Goal: Task Accomplishment & Management: Use online tool/utility

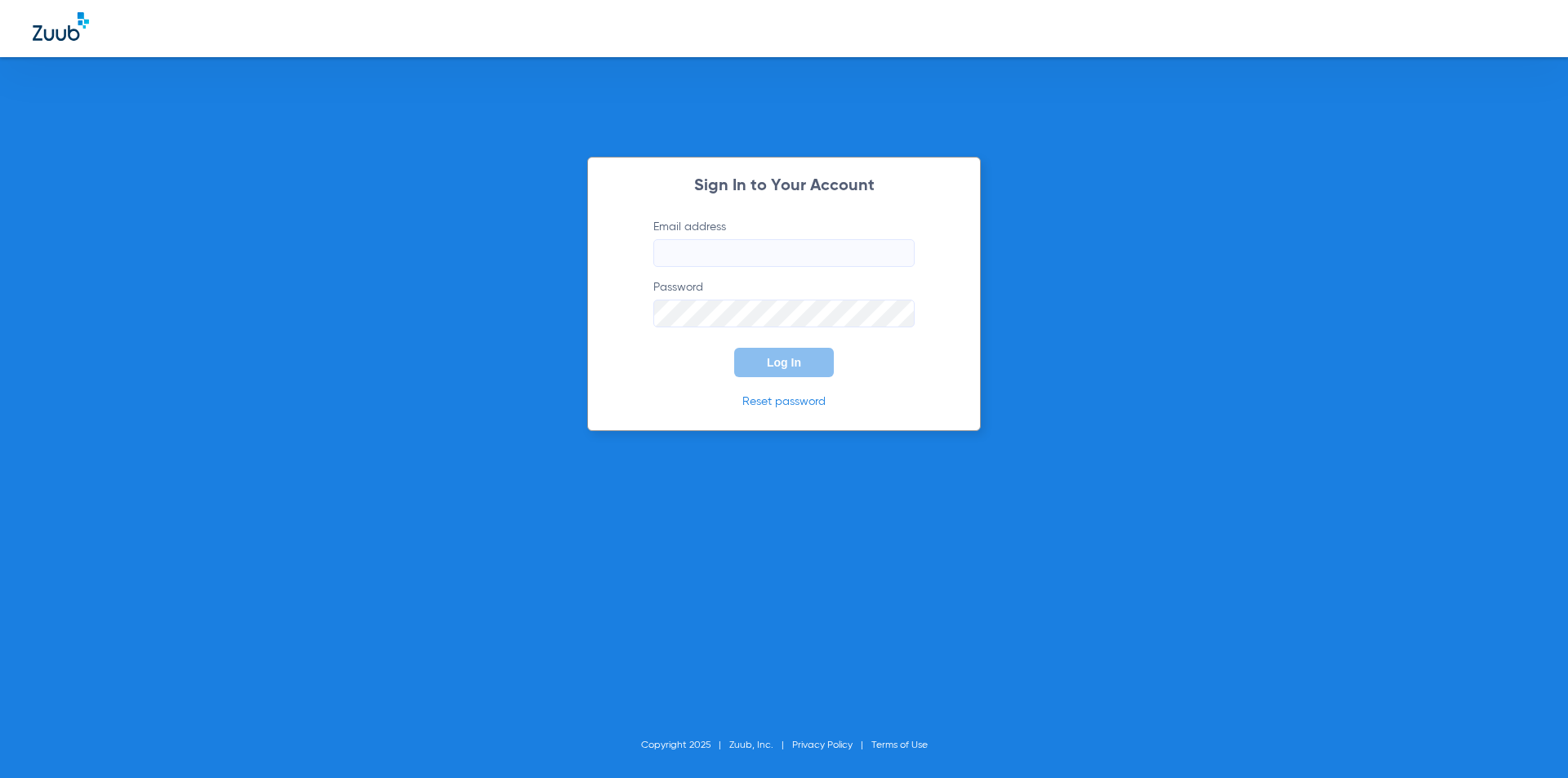
type input "[EMAIL_ADDRESS][DOMAIN_NAME]"
click at [797, 369] on button "Log In" at bounding box center [784, 362] width 100 height 29
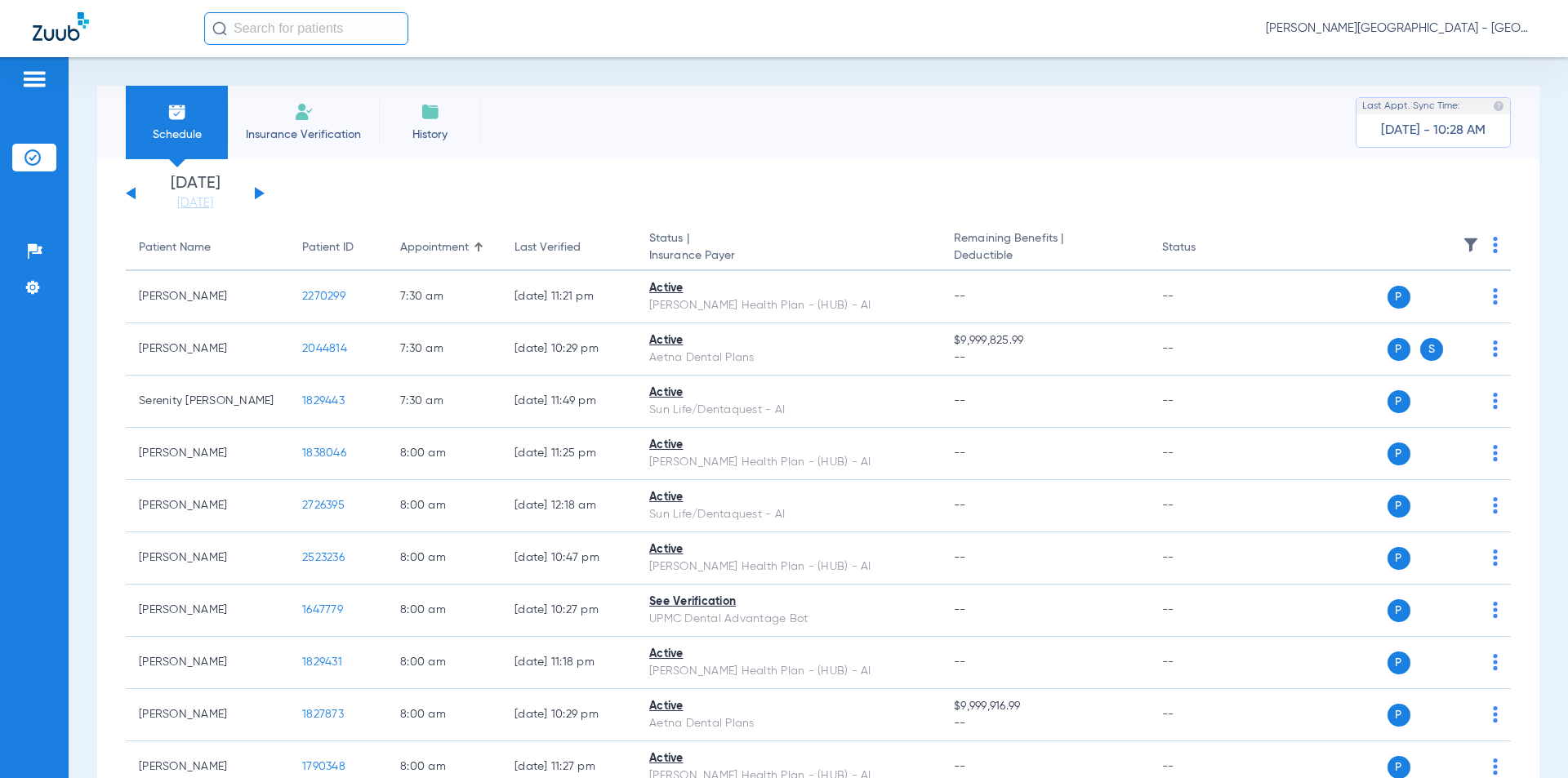
click at [258, 193] on button at bounding box center [259, 193] width 10 height 13
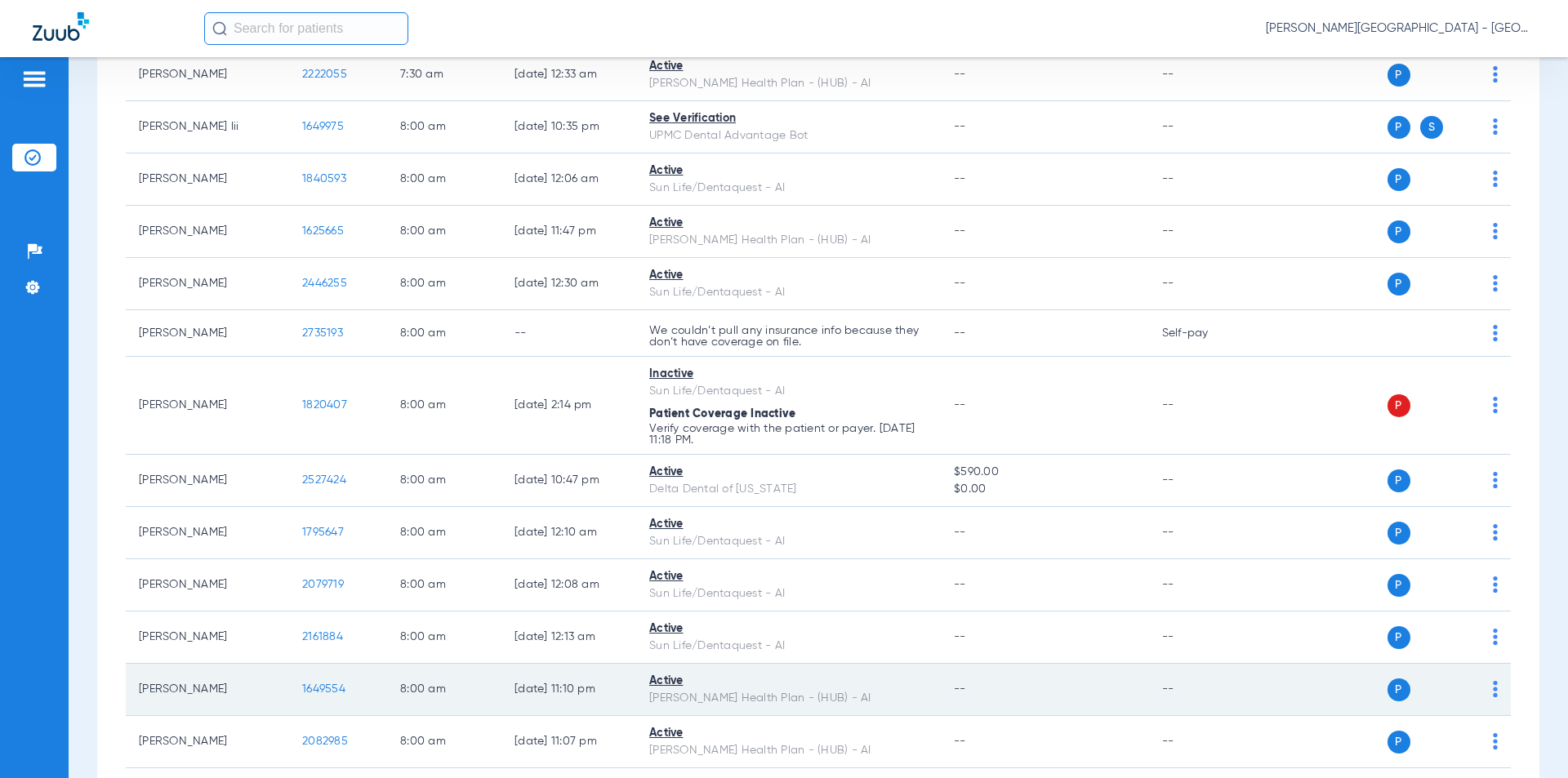
scroll to position [490, 0]
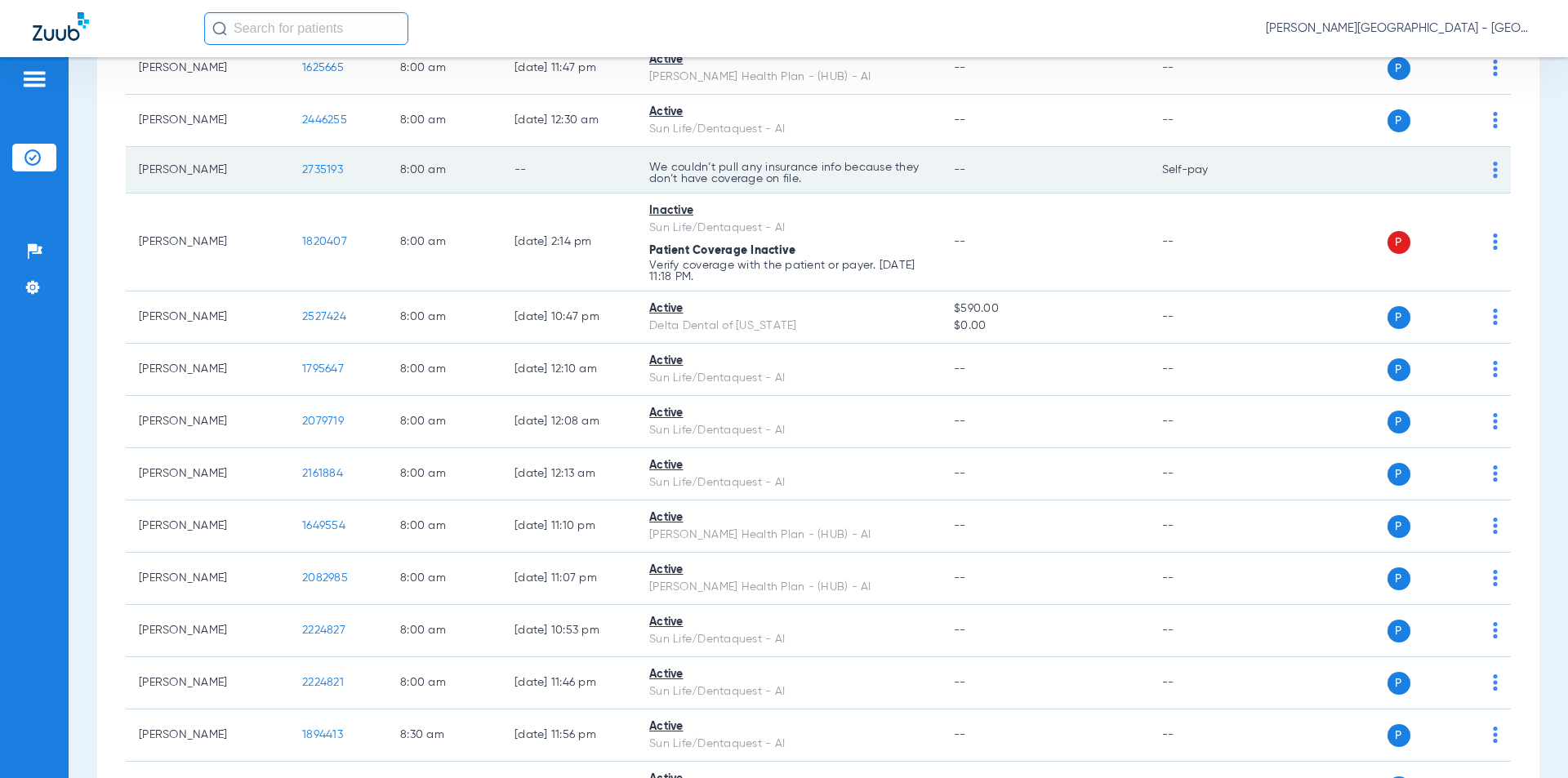
drag, startPoint x: 299, startPoint y: 172, endPoint x: 309, endPoint y: 166, distance: 11.7
click at [294, 172] on td "2735193" at bounding box center [338, 170] width 98 height 47
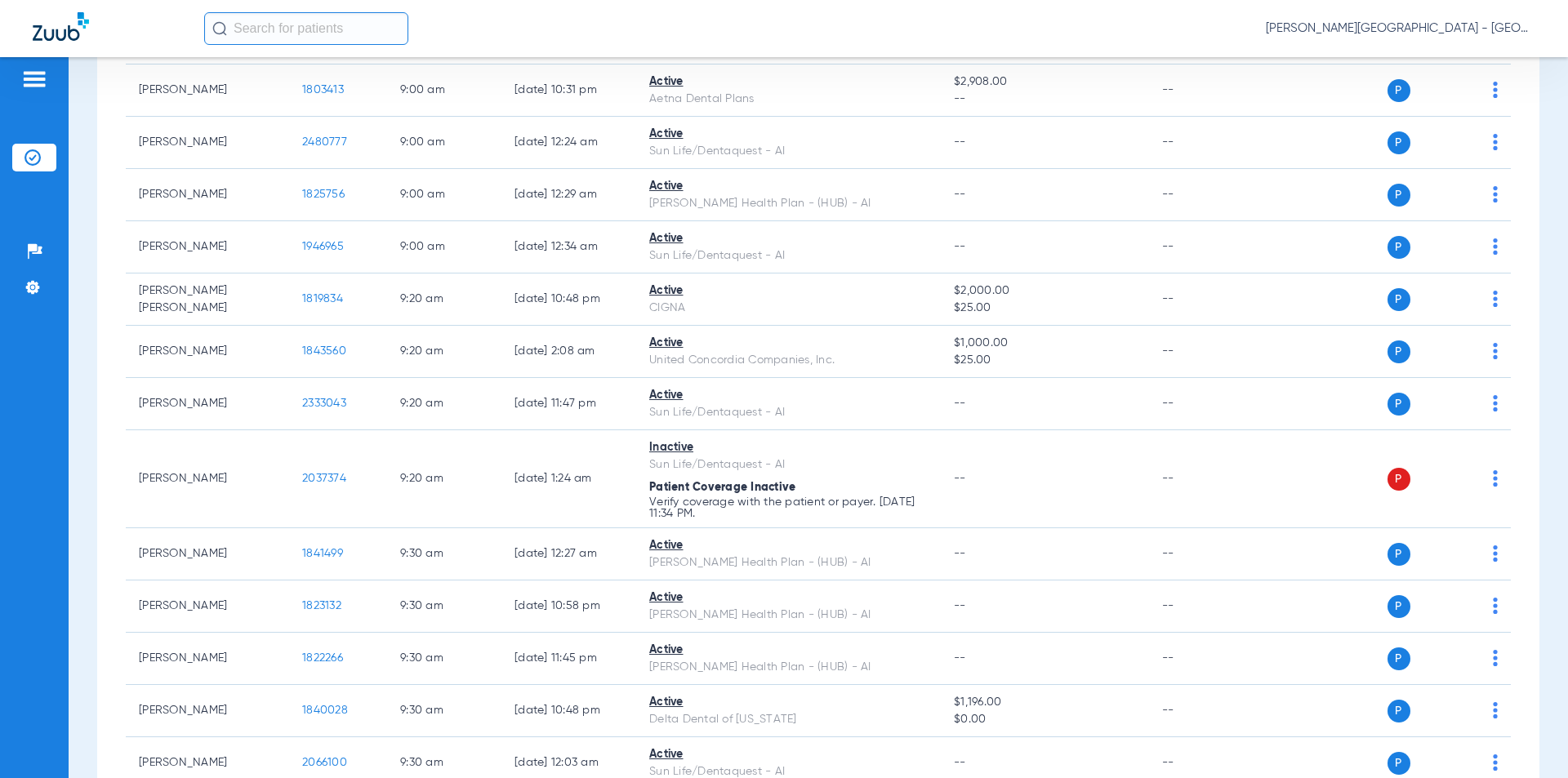
scroll to position [107, 0]
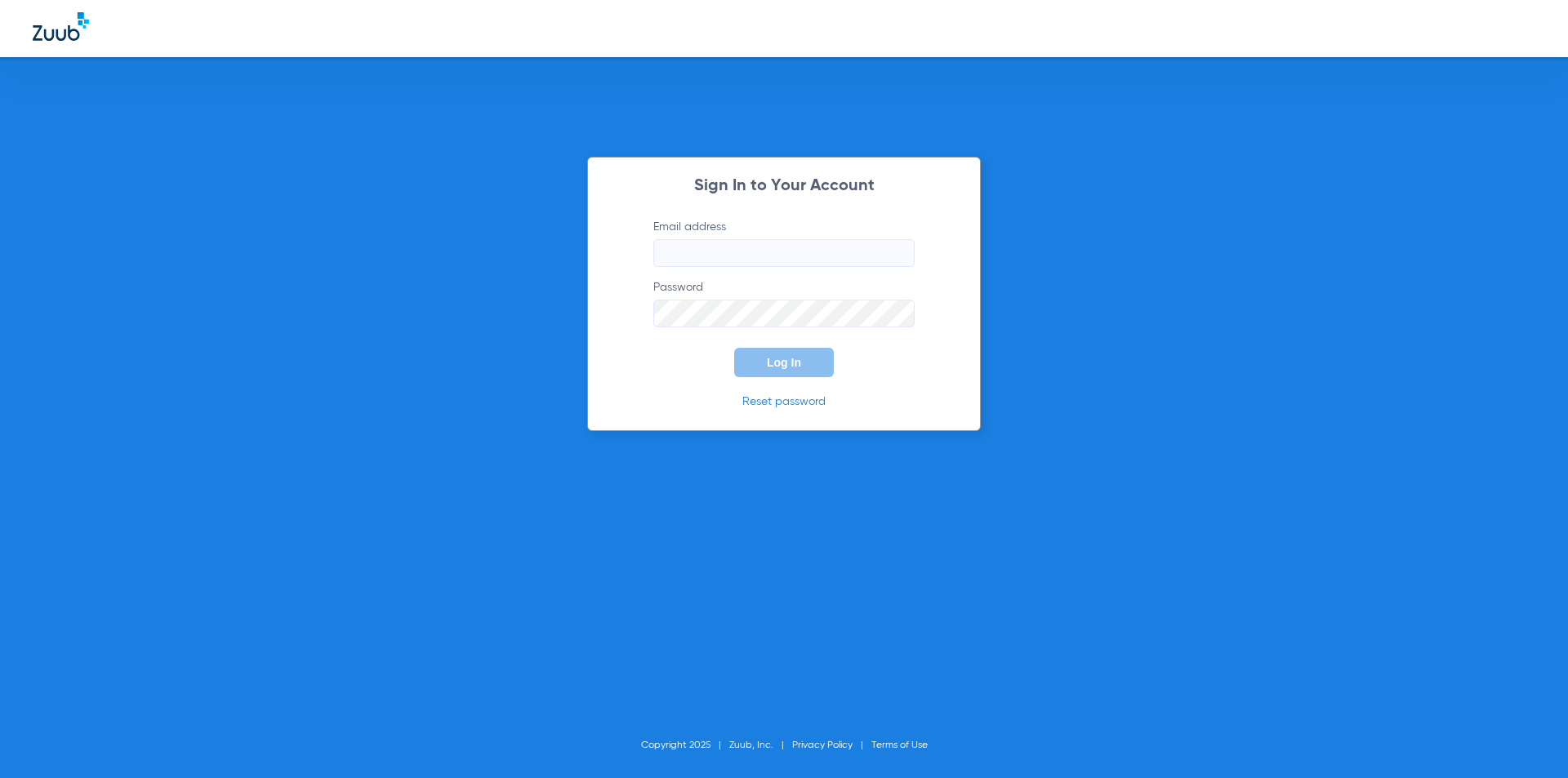
type input "[EMAIL_ADDRESS][DOMAIN_NAME]"
click at [787, 361] on span "Log In" at bounding box center [783, 362] width 34 height 13
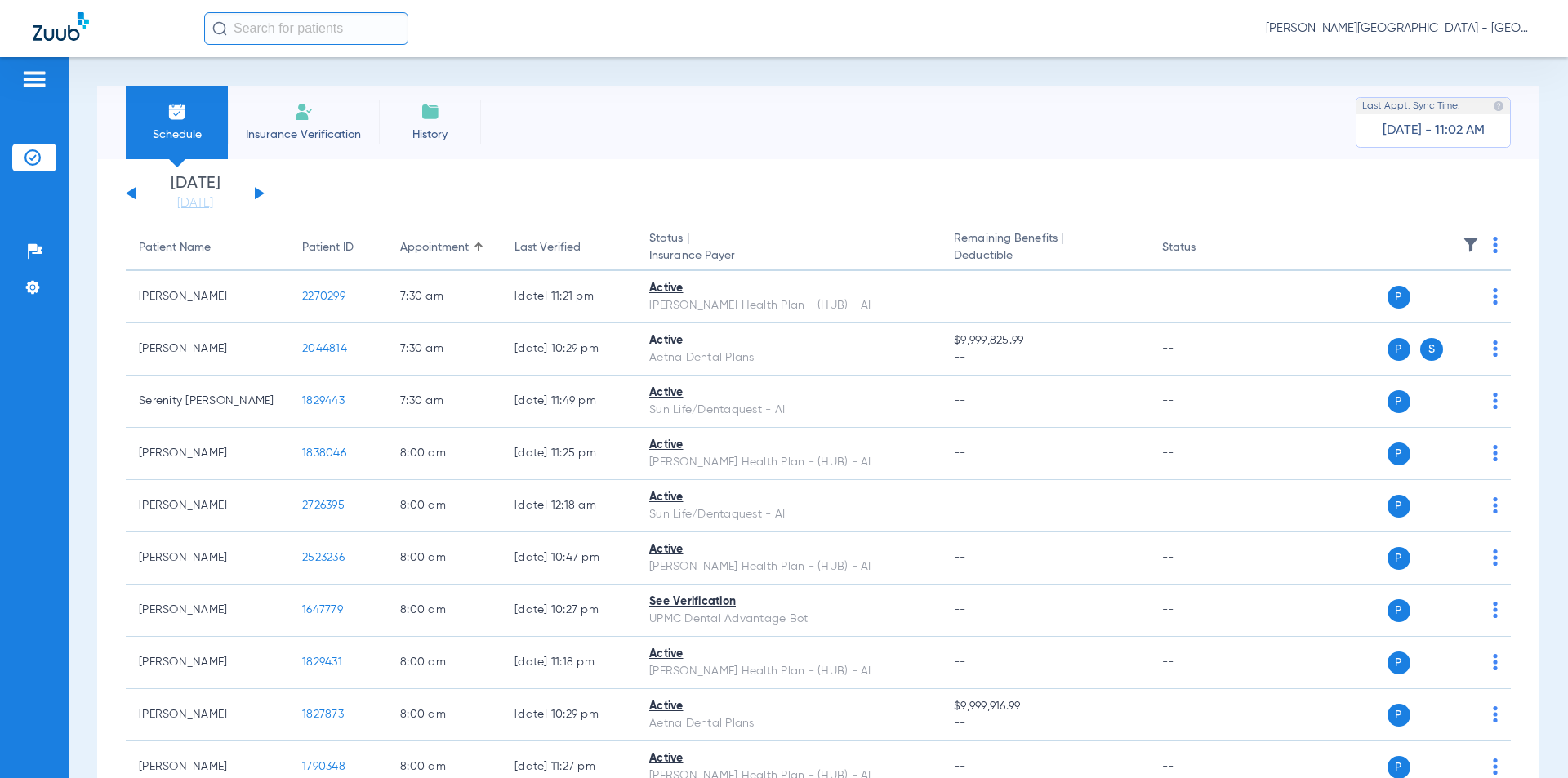
click at [256, 193] on button at bounding box center [259, 193] width 10 height 13
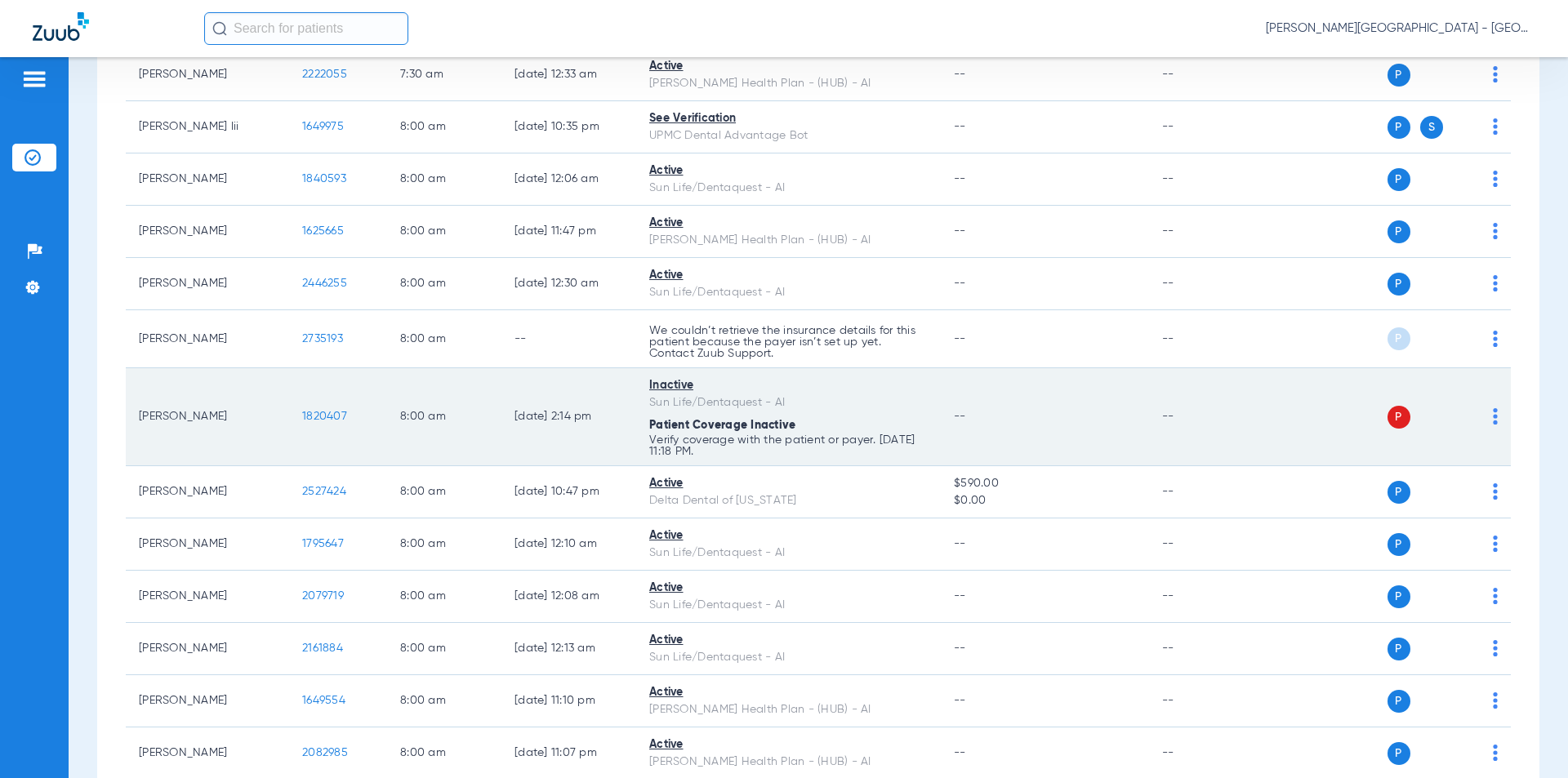
scroll to position [408, 0]
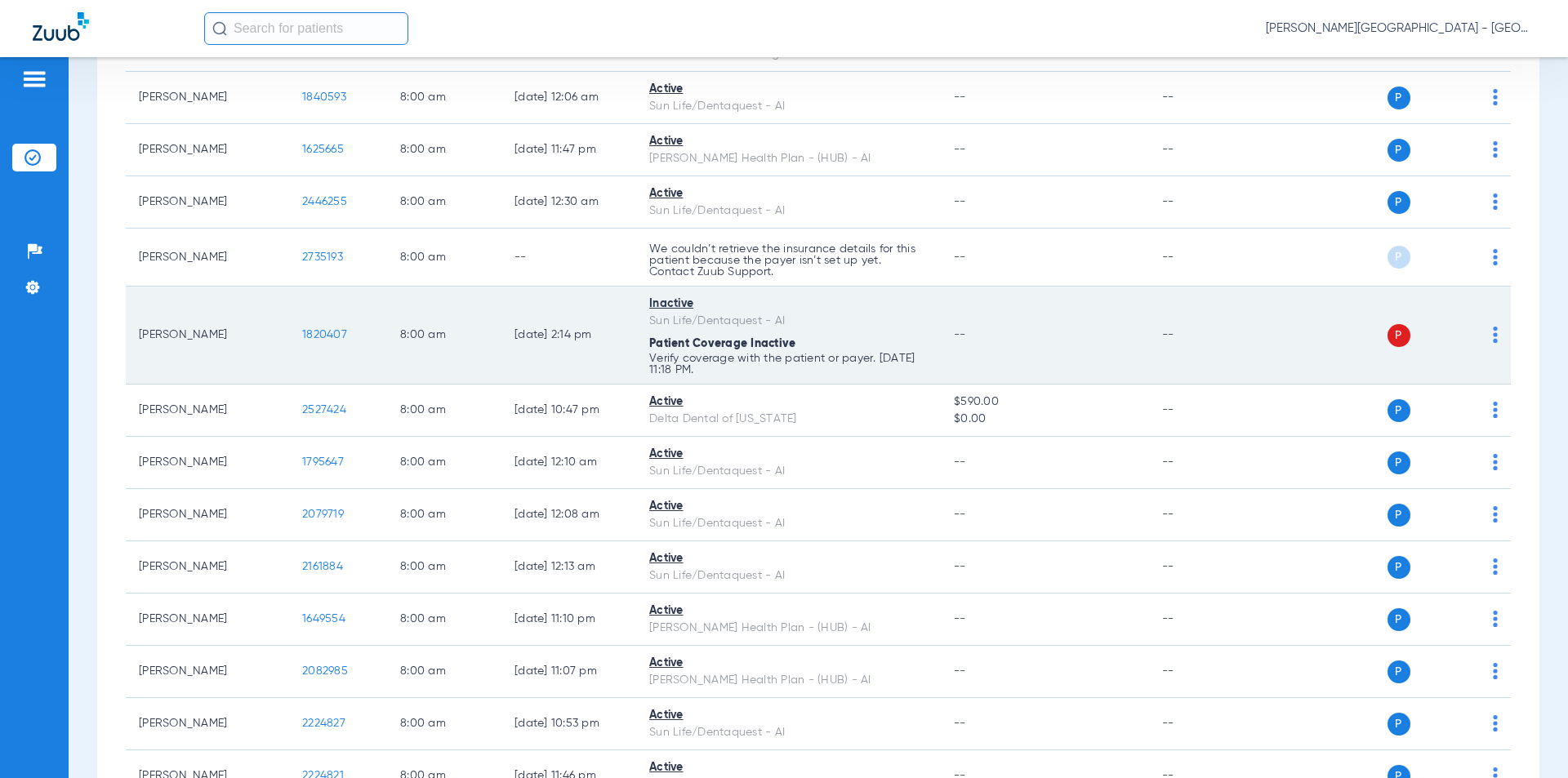
drag, startPoint x: 306, startPoint y: 337, endPoint x: 343, endPoint y: 344, distance: 37.7
click at [290, 337] on td "1820407" at bounding box center [338, 336] width 98 height 98
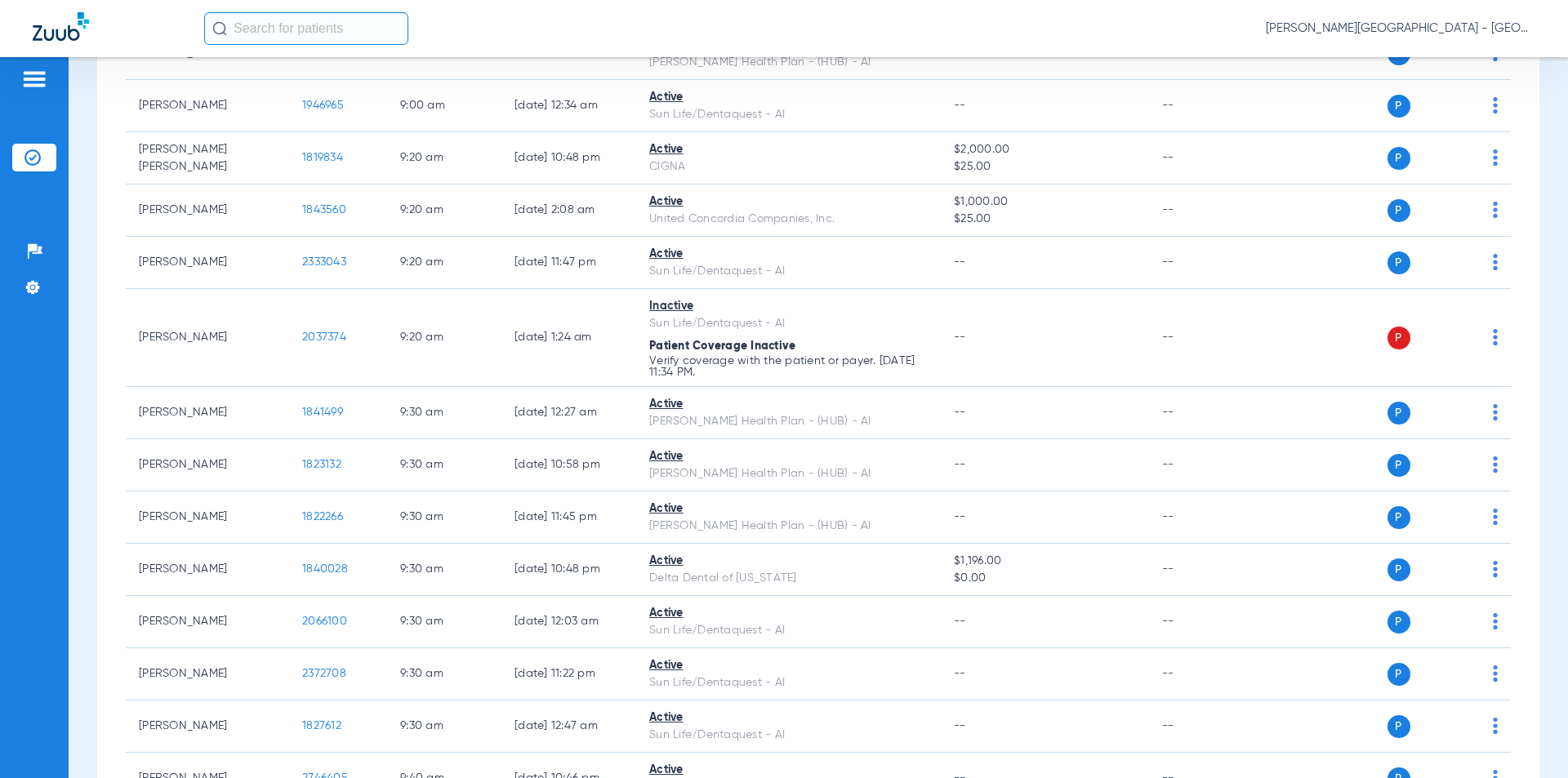
scroll to position [2286, 0]
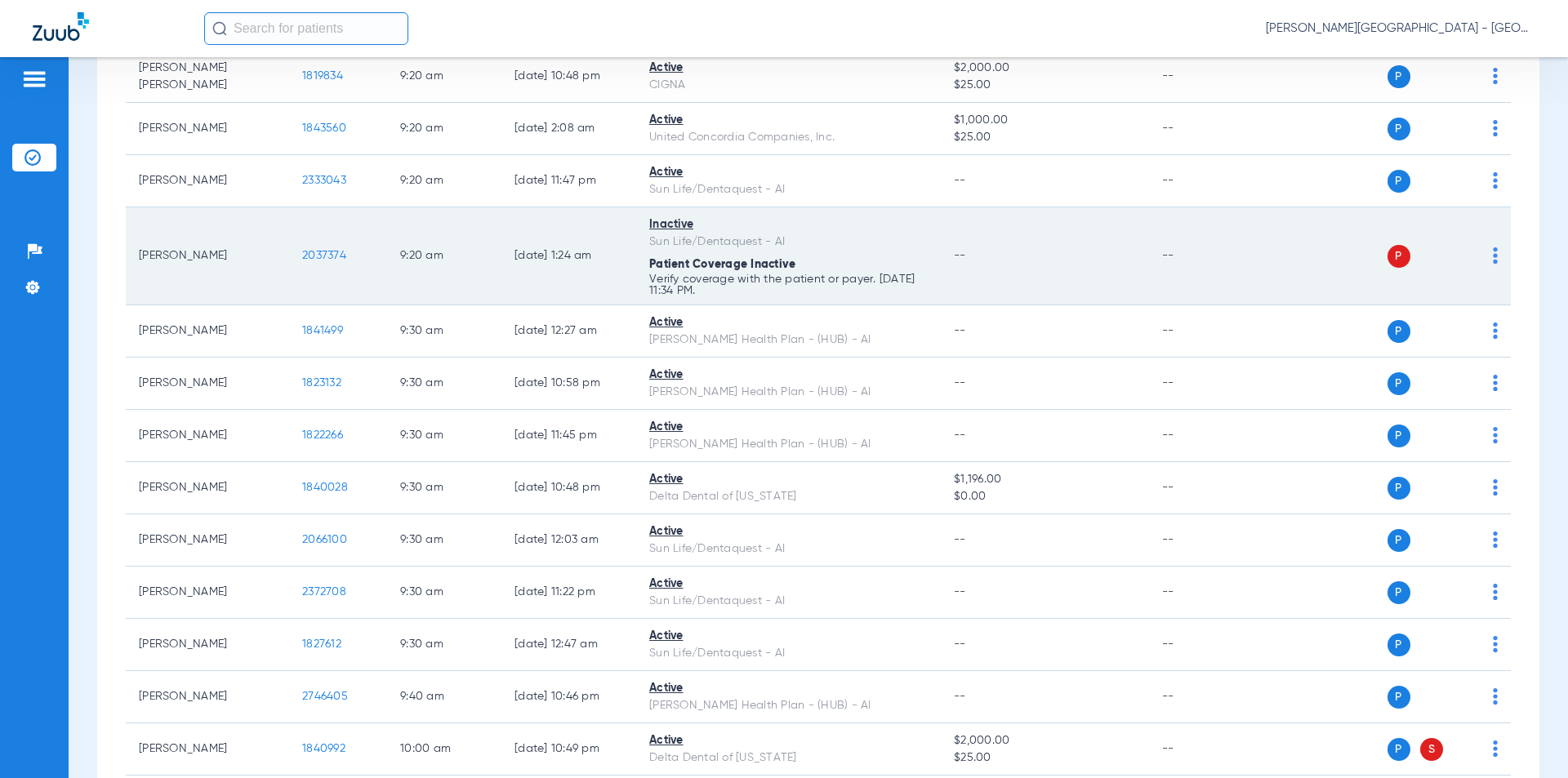
drag, startPoint x: 339, startPoint y: 221, endPoint x: 257, endPoint y: 221, distance: 82.0
click at [257, 221] on tr "[PERSON_NAME] 2037374 9:20 AM [DATE] 1:24 AM Inactive Sun Life/Dentaquest - AI …" at bounding box center [817, 256] width 1385 height 98
click at [371, 252] on td "2037374" at bounding box center [338, 256] width 98 height 98
drag, startPoint x: 277, startPoint y: 220, endPoint x: 324, endPoint y: 224, distance: 47.2
click at [272, 219] on tr "[PERSON_NAME] 2037374 9:20 AM [DATE] 1:24 AM Inactive Sun Life/Dentaquest - AI …" at bounding box center [817, 256] width 1385 height 98
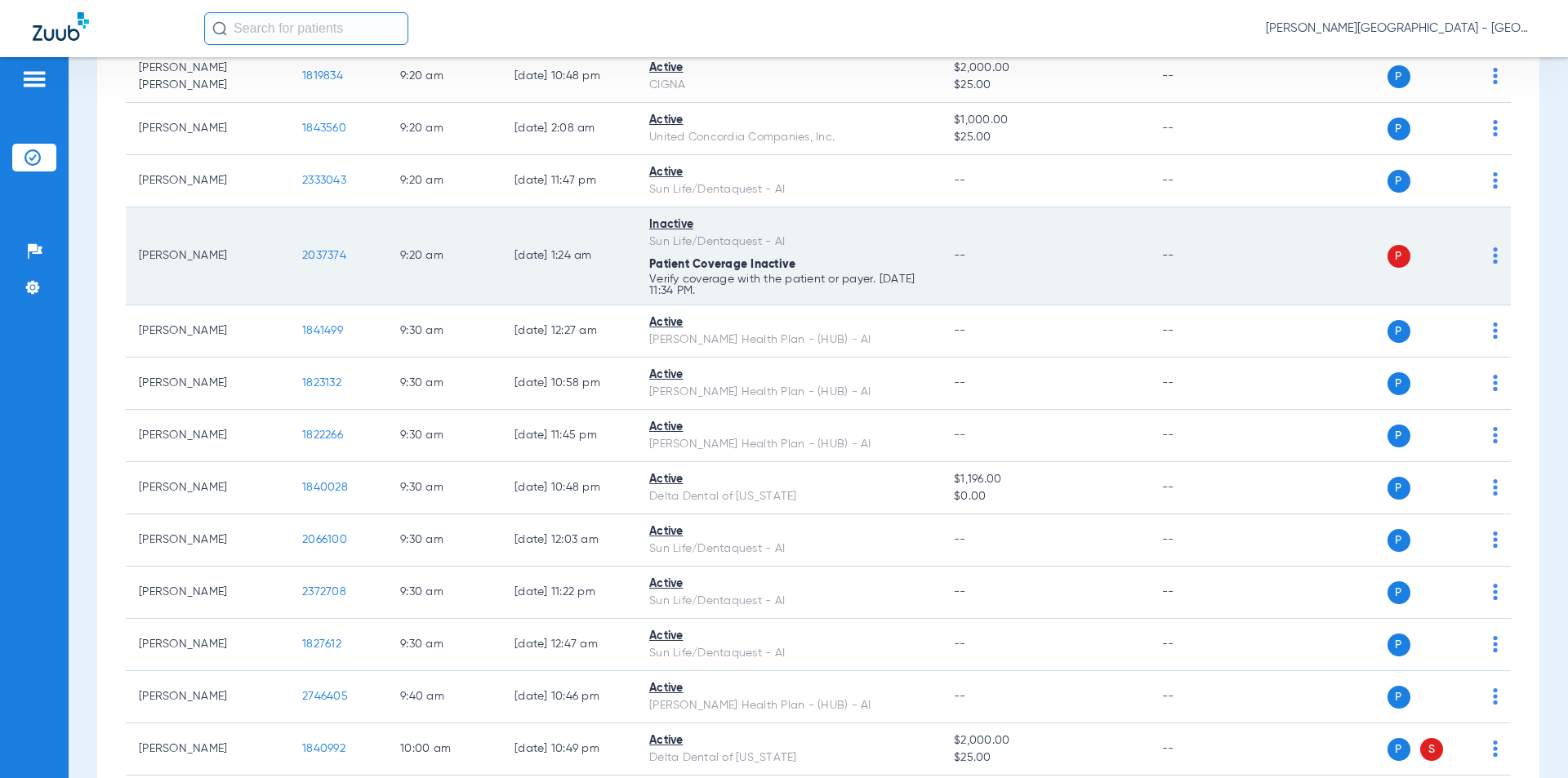
copy tr "2037374"
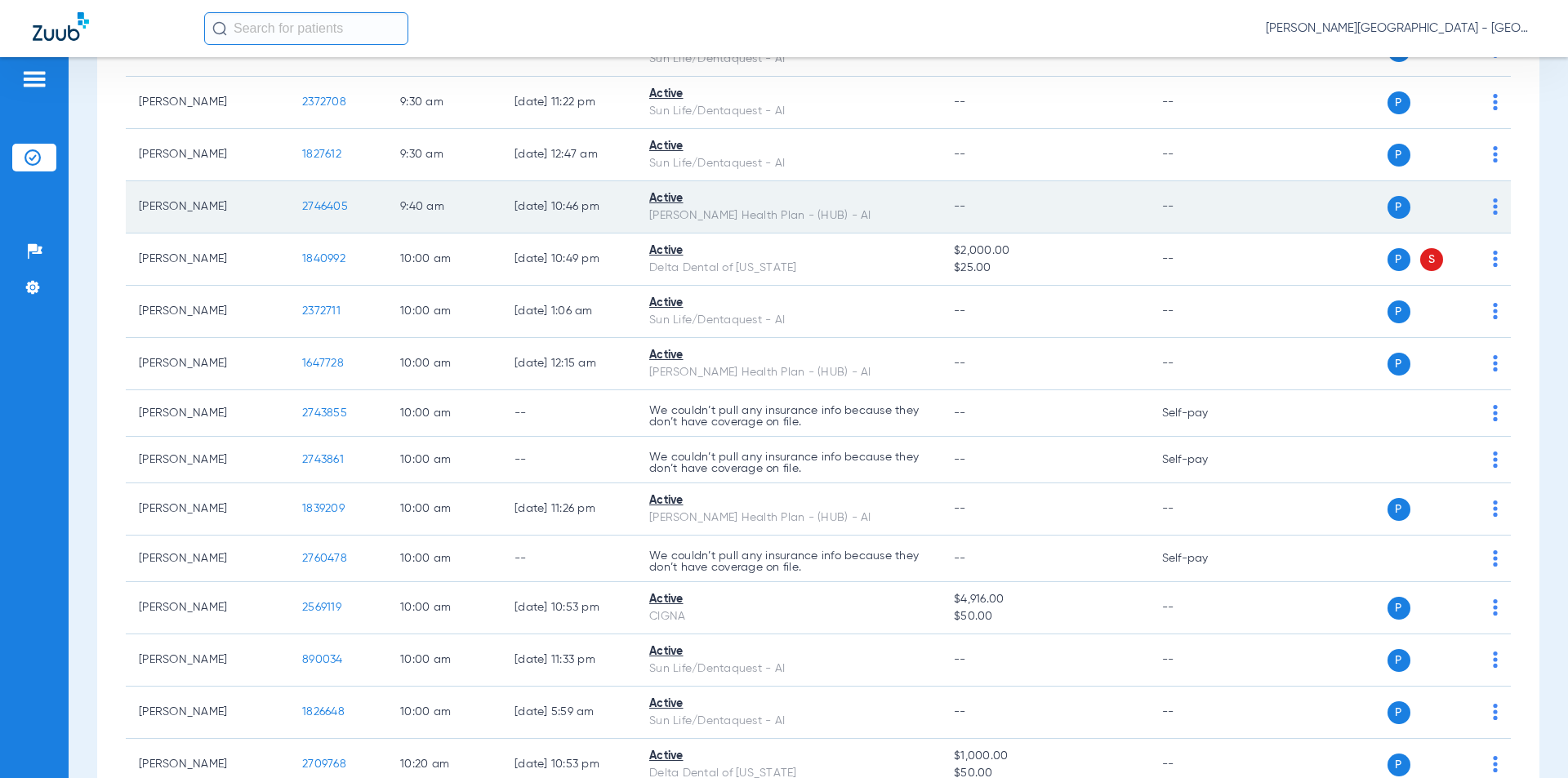
scroll to position [2858, 0]
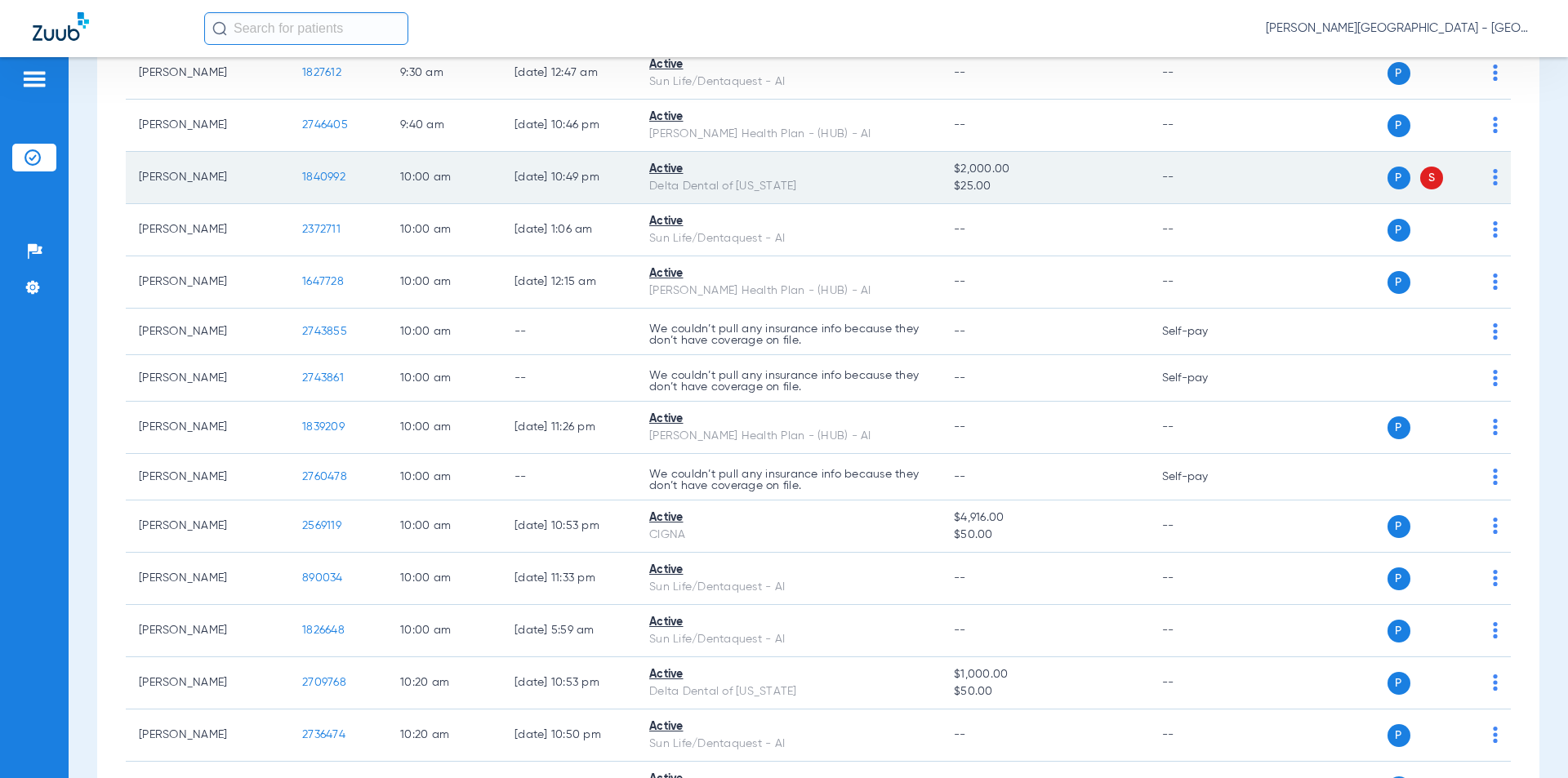
drag, startPoint x: 347, startPoint y: 147, endPoint x: 288, endPoint y: 149, distance: 59.0
click at [288, 152] on tr "[PERSON_NAME] 1840992 10:00 AM [DATE] 10:49 PM Active Delta Dental of [US_STATE…" at bounding box center [817, 177] width 1385 height 52
copy tr "1840992"
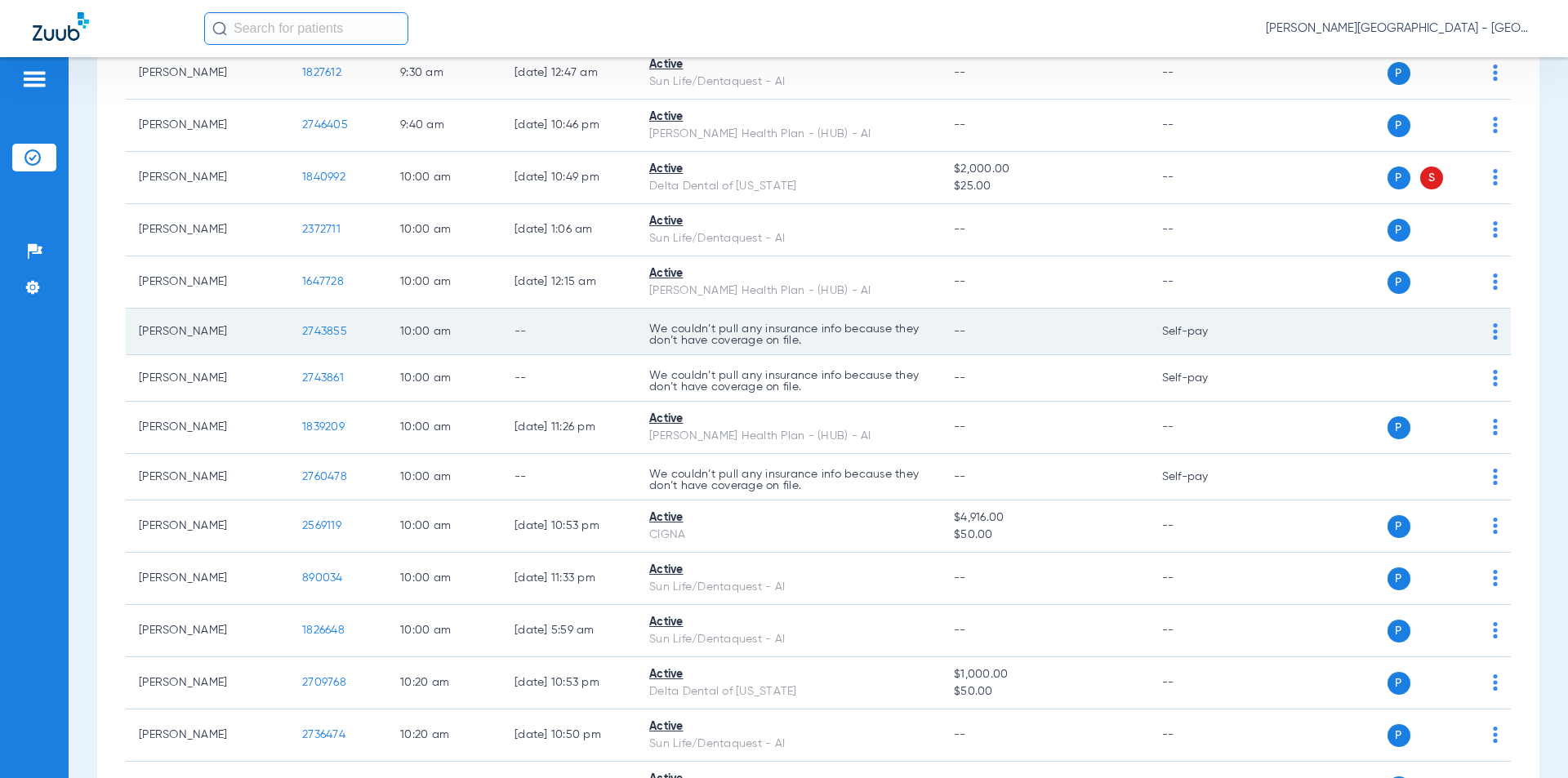
scroll to position [2776, 0]
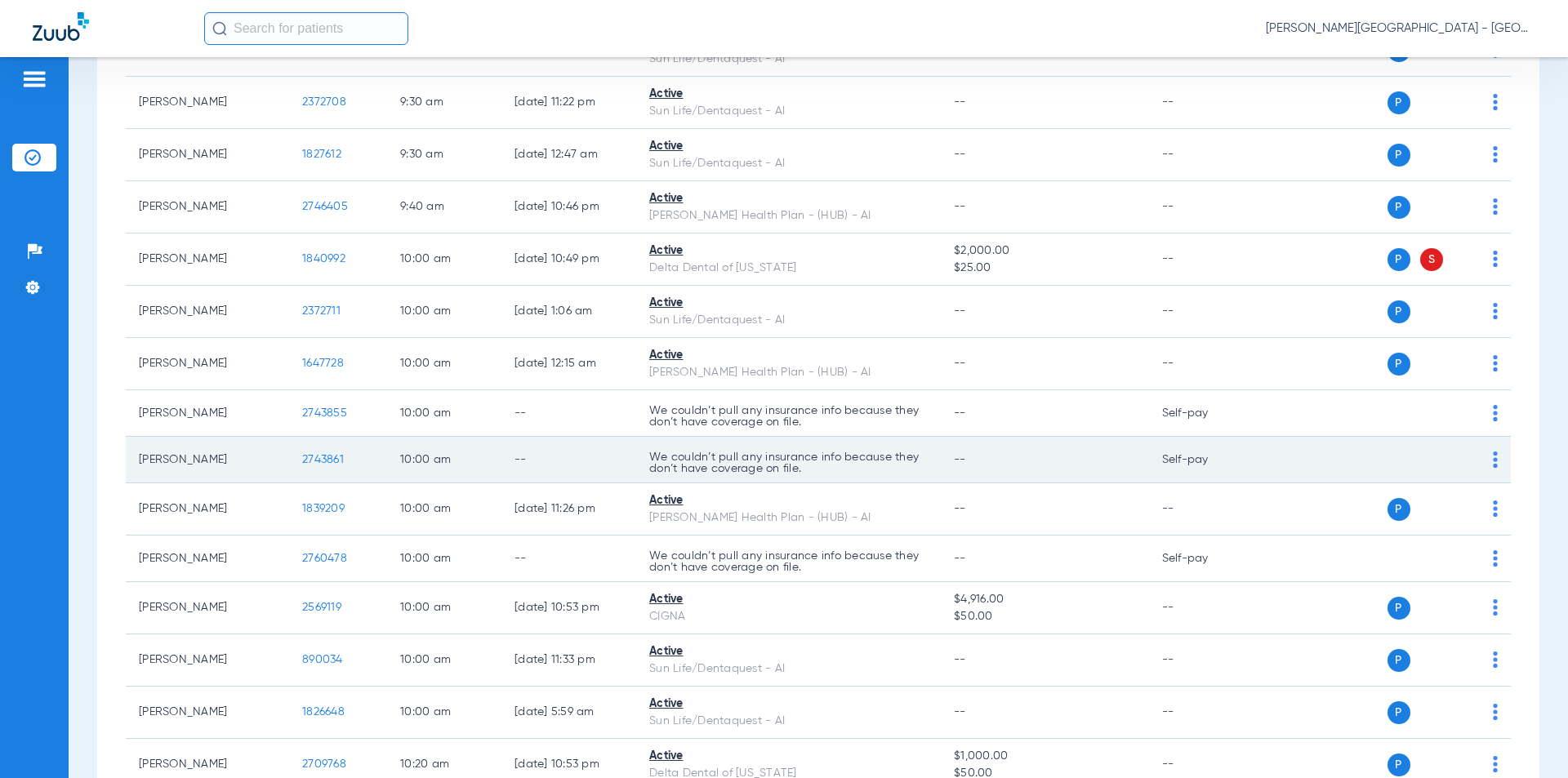
drag, startPoint x: 331, startPoint y: 432, endPoint x: 335, endPoint y: 422, distance: 10.8
click at [291, 436] on td "2743861" at bounding box center [338, 460] width 98 height 47
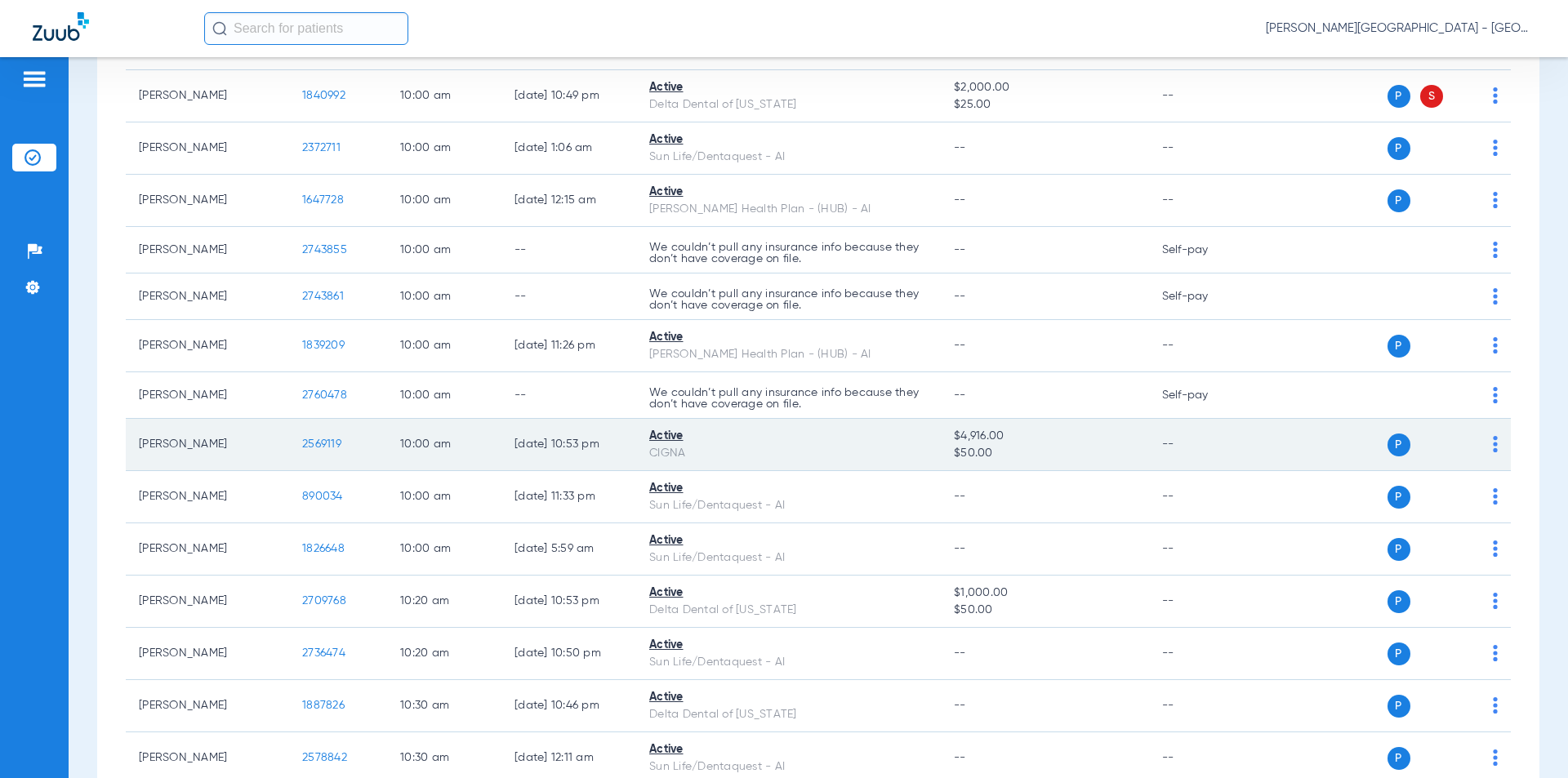
scroll to position [3021, 0]
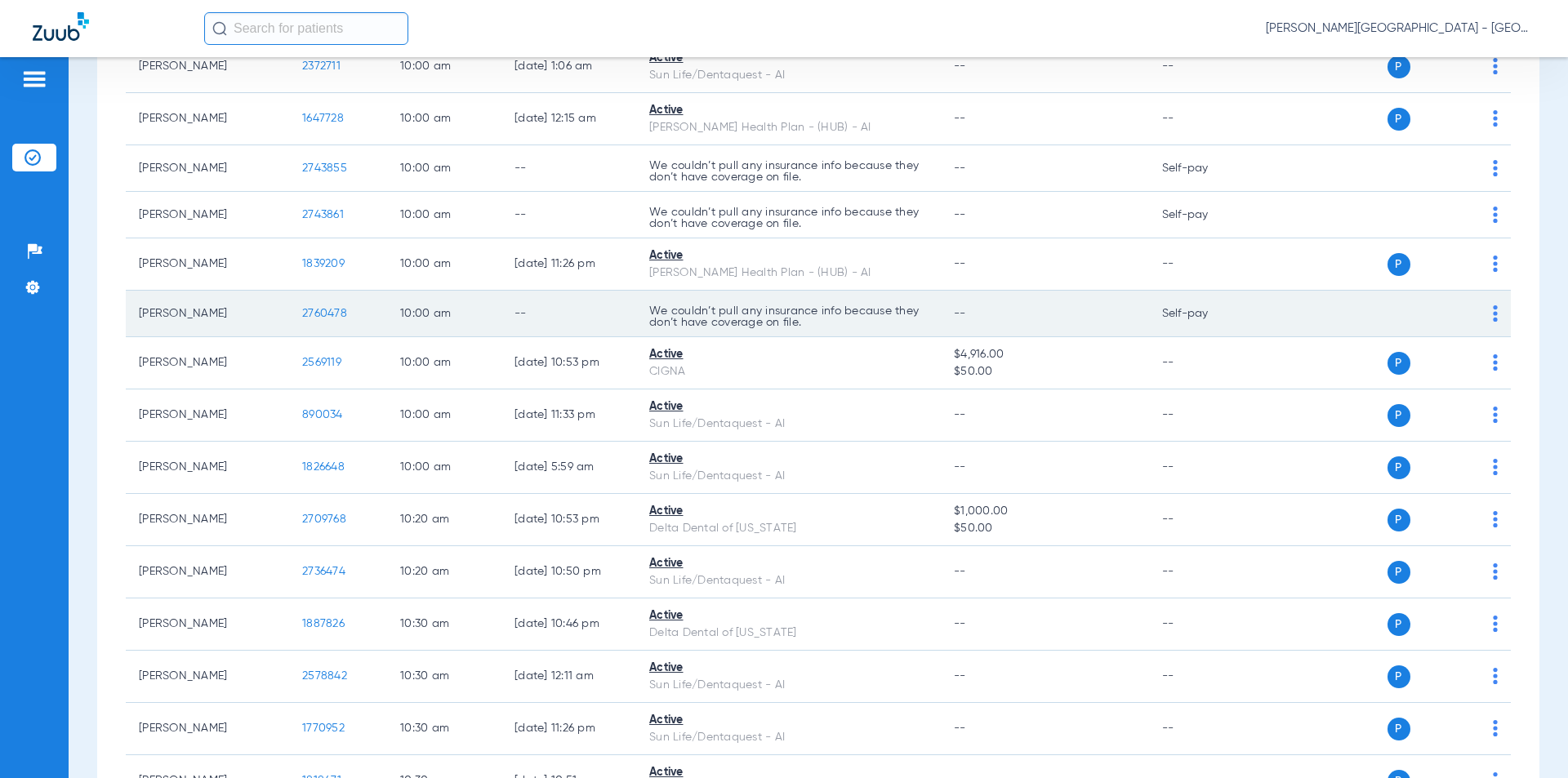
click at [293, 291] on td "2760478" at bounding box center [338, 314] width 98 height 47
copy span "2760478"
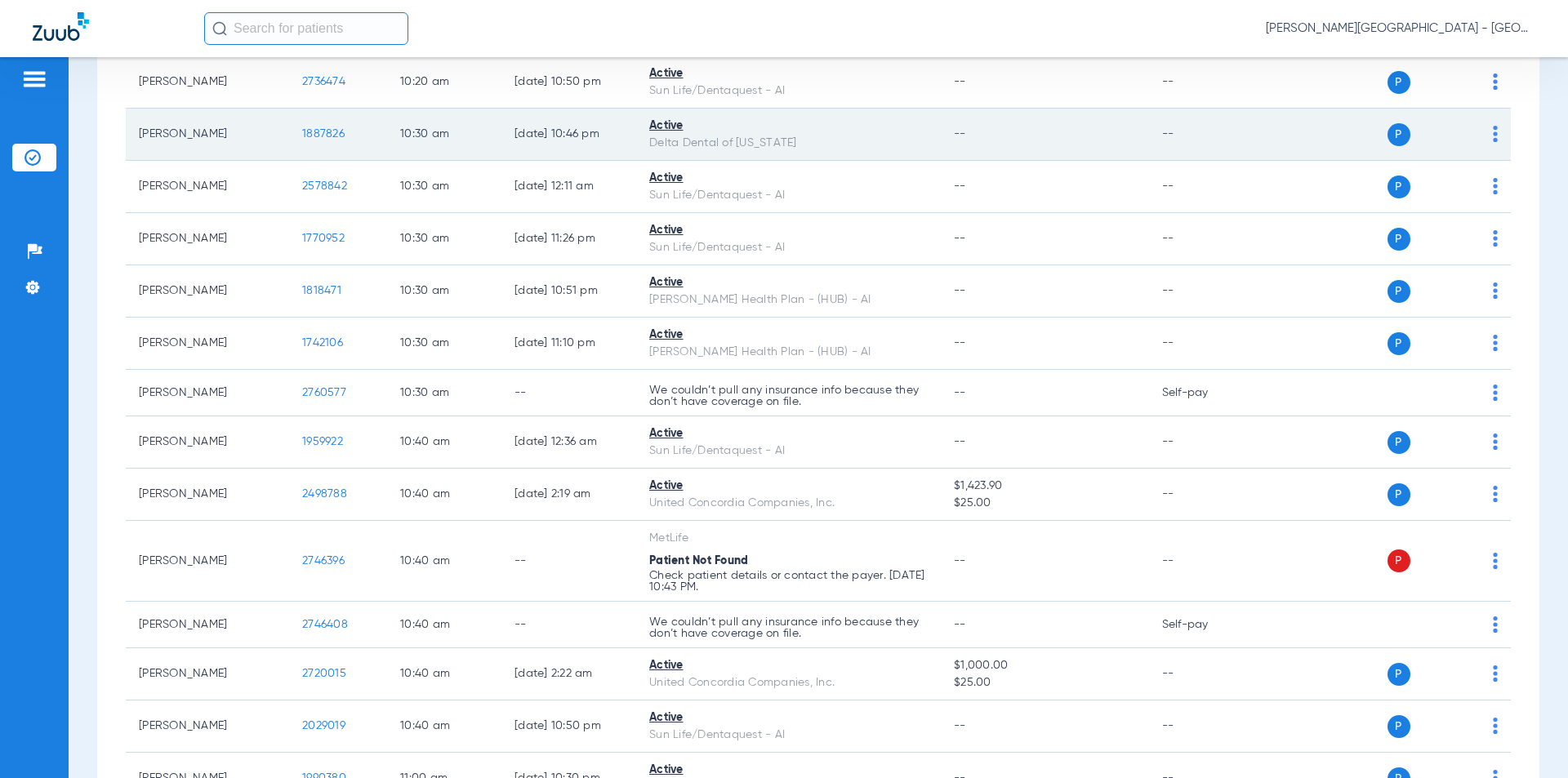
scroll to position [3593, 0]
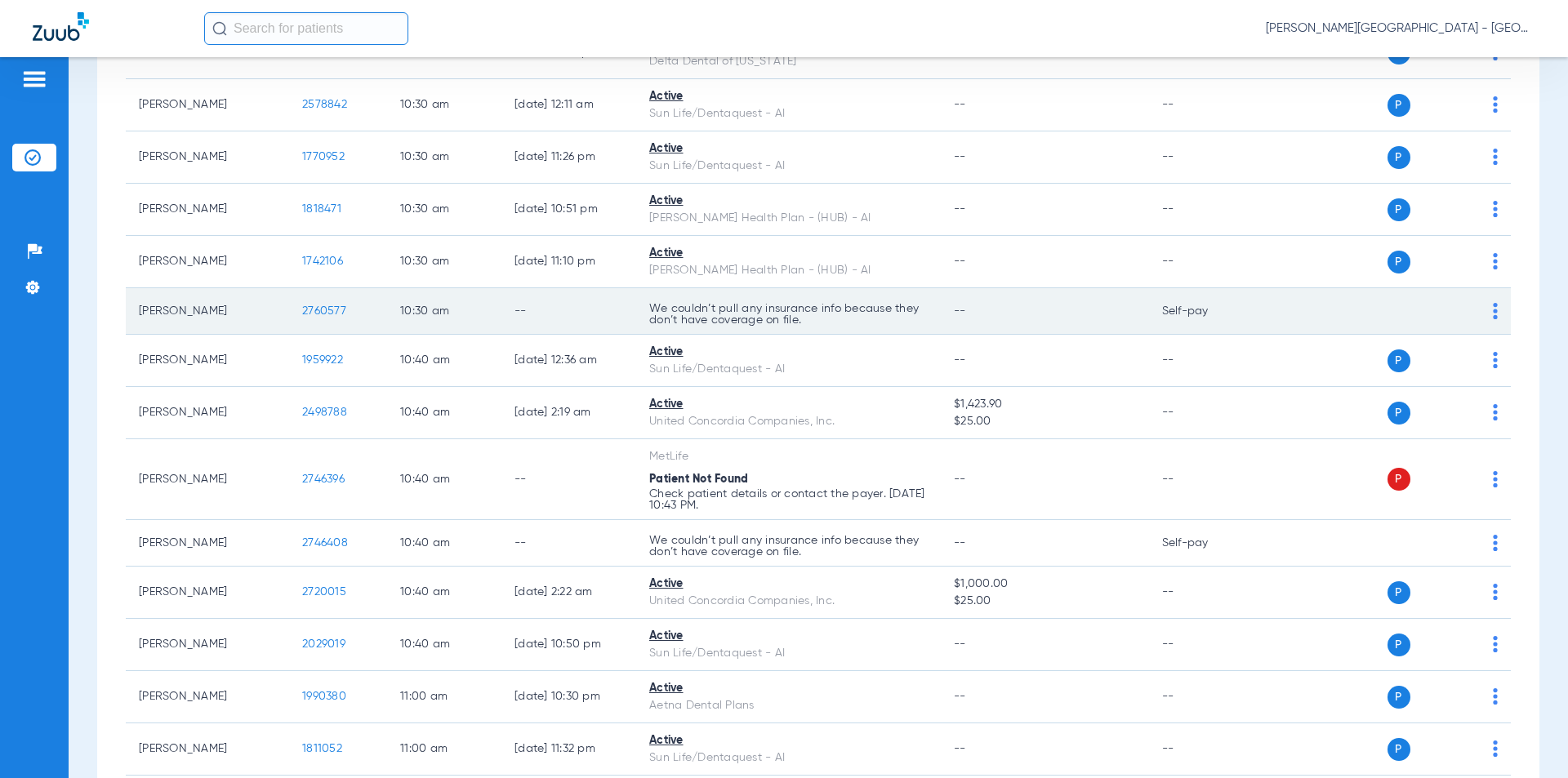
drag, startPoint x: 346, startPoint y: 281, endPoint x: 325, endPoint y: 277, distance: 21.4
click at [296, 289] on td "2760577" at bounding box center [338, 312] width 98 height 47
copy span "2760577"
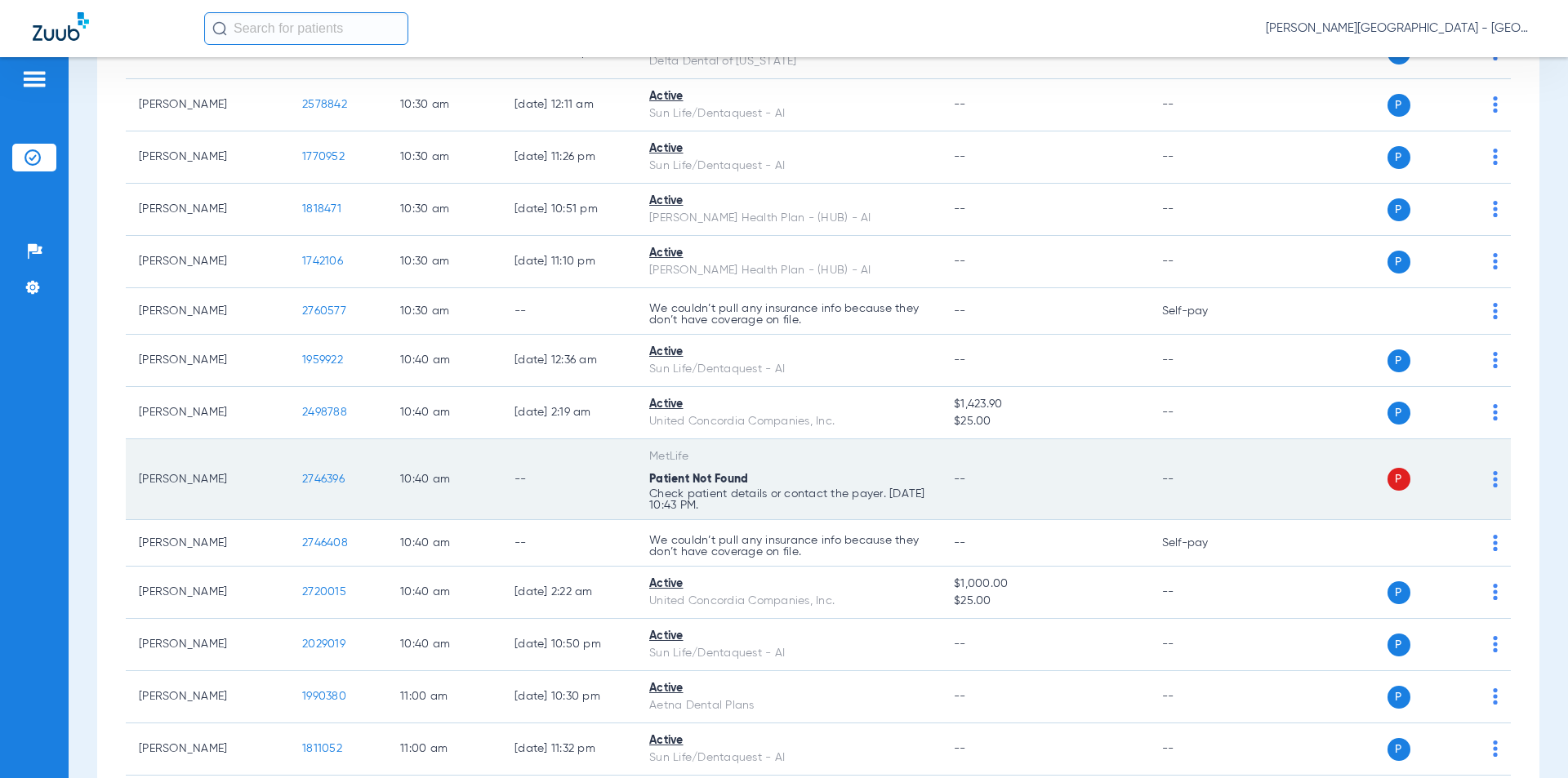
drag, startPoint x: 350, startPoint y: 449, endPoint x: 318, endPoint y: 452, distance: 32.1
click at [287, 449] on tr "[PERSON_NAME] 2746396 10:40 AM -- MetLife Patient Not Found Check patient detai…" at bounding box center [817, 480] width 1385 height 81
copy tr "2746396"
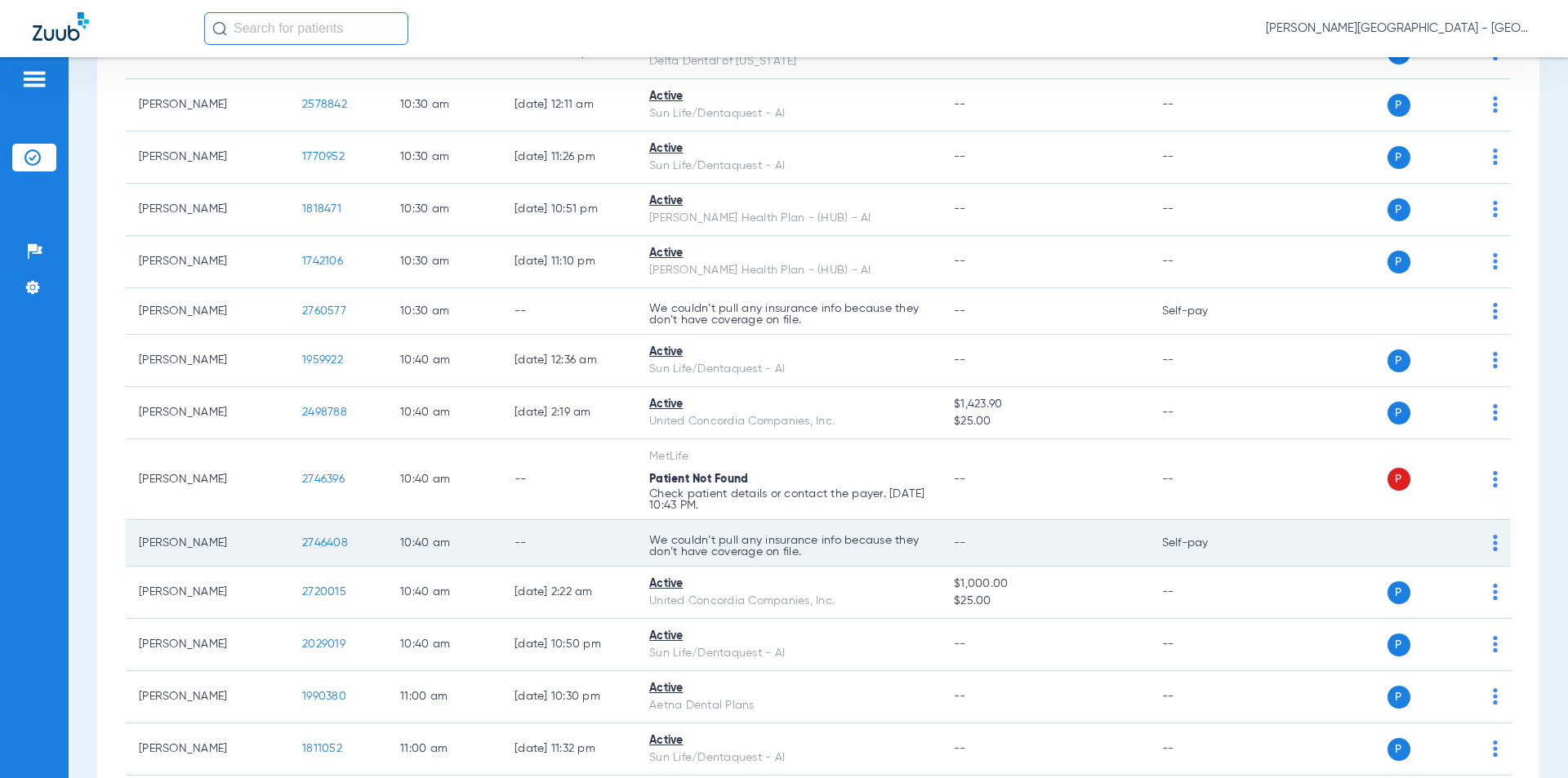
drag, startPoint x: 327, startPoint y: 510, endPoint x: 299, endPoint y: 510, distance: 28.0
click at [299, 521] on td "2746408" at bounding box center [338, 544] width 98 height 47
copy span "2746408"
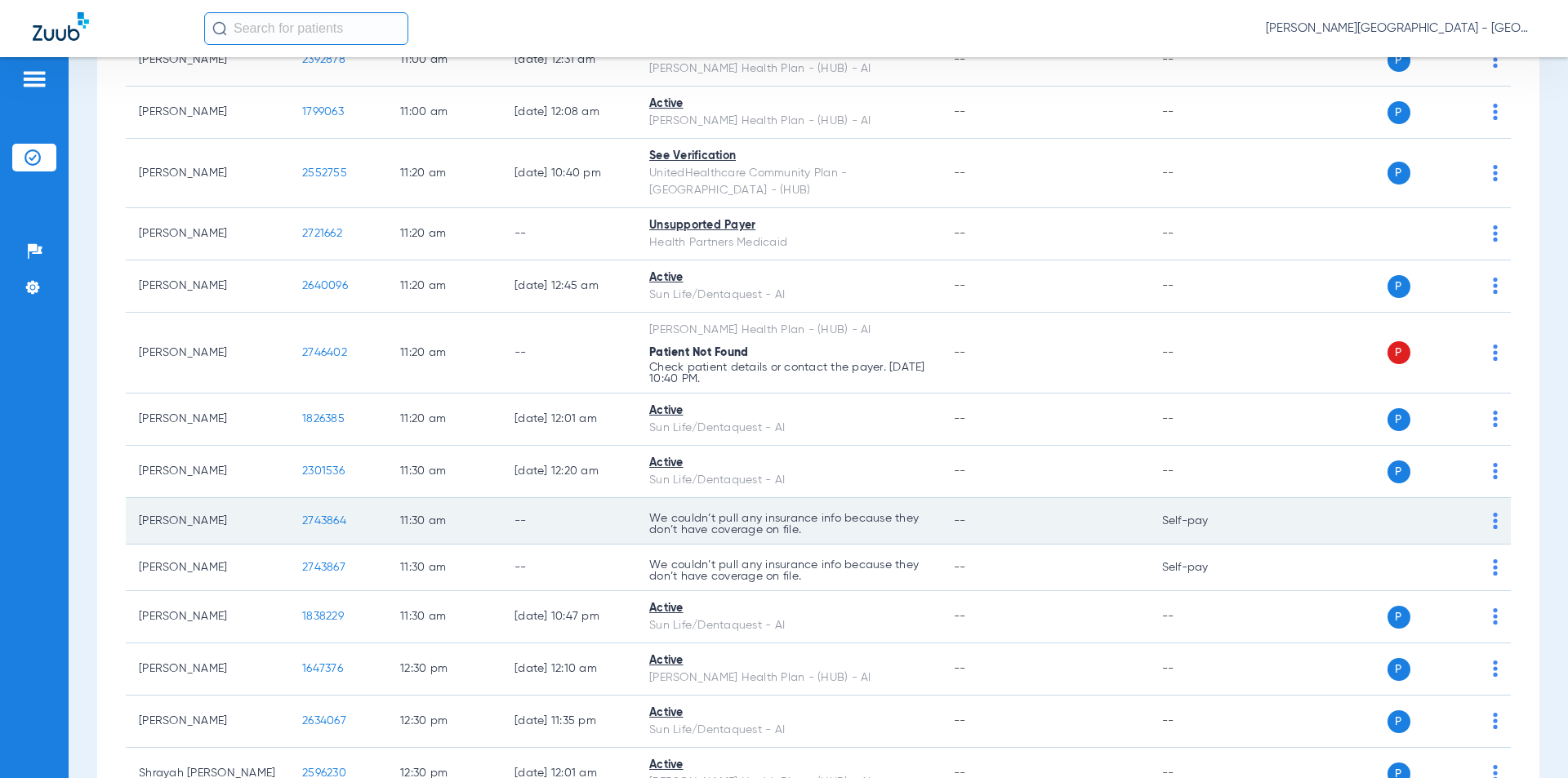
scroll to position [4573, 0]
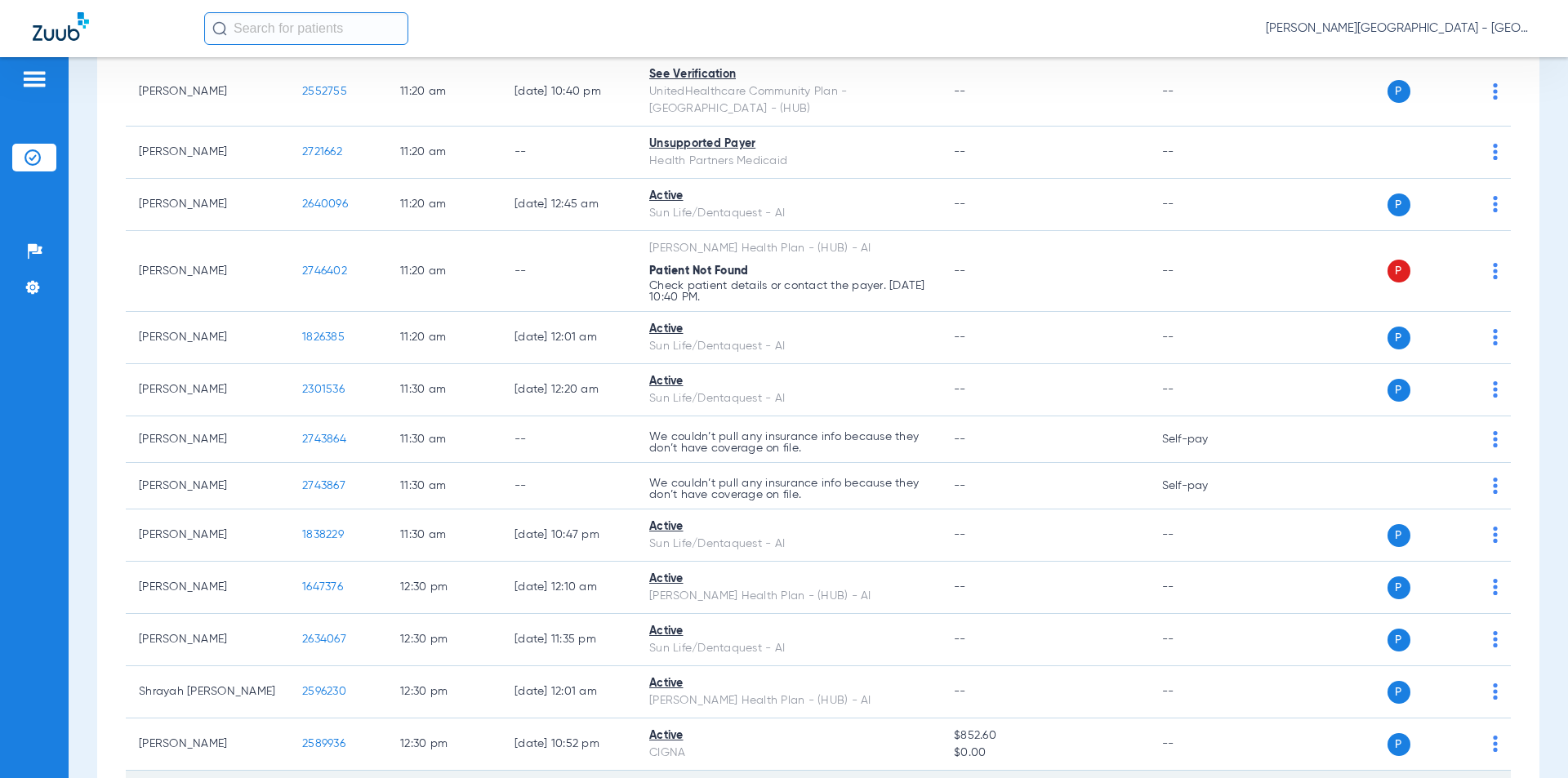
drag, startPoint x: 348, startPoint y: 223, endPoint x: 446, endPoint y: 754, distance: 540.0
click at [290, 231] on td "2746402" at bounding box center [338, 271] width 98 height 81
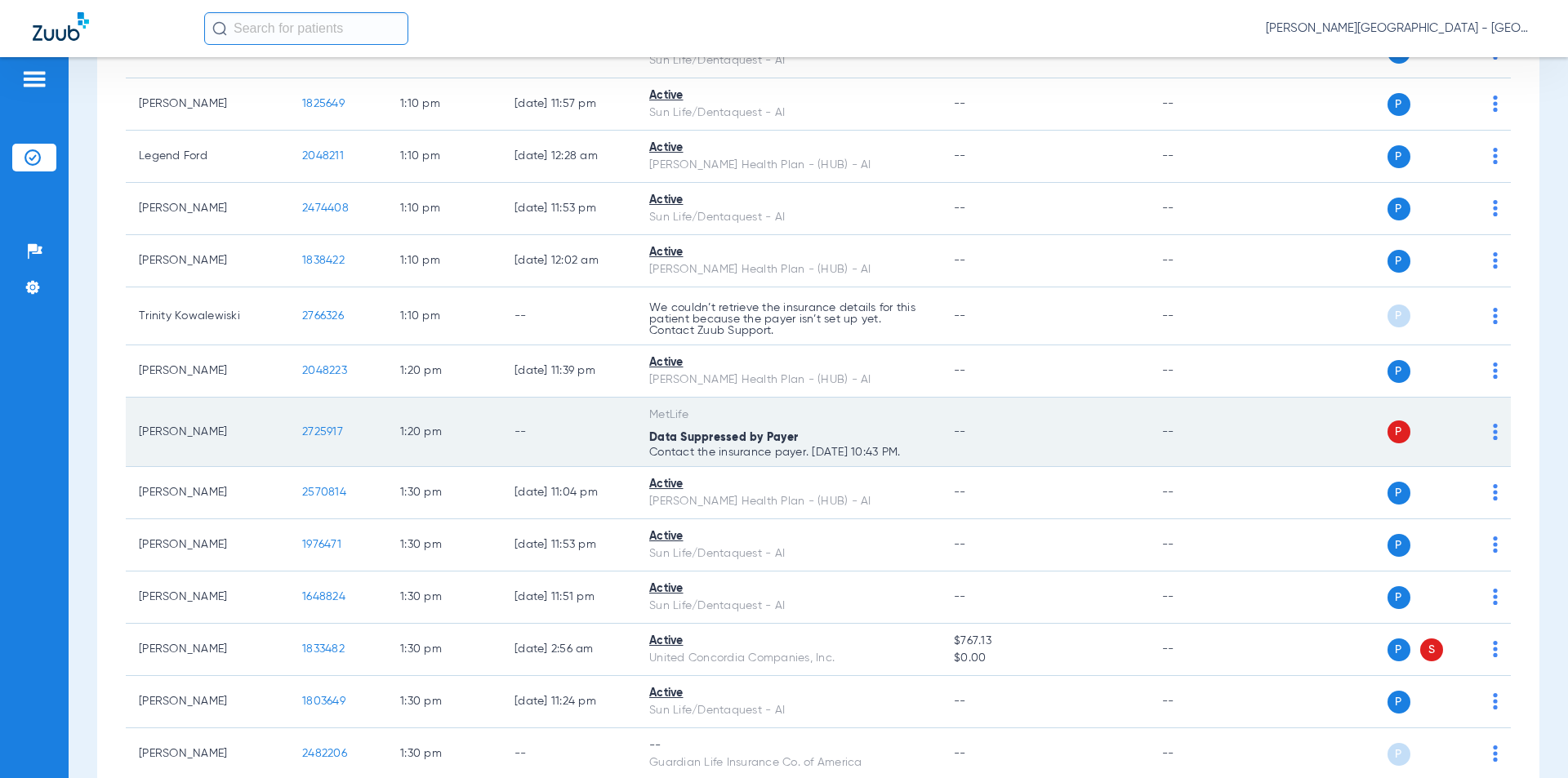
scroll to position [6369, 0]
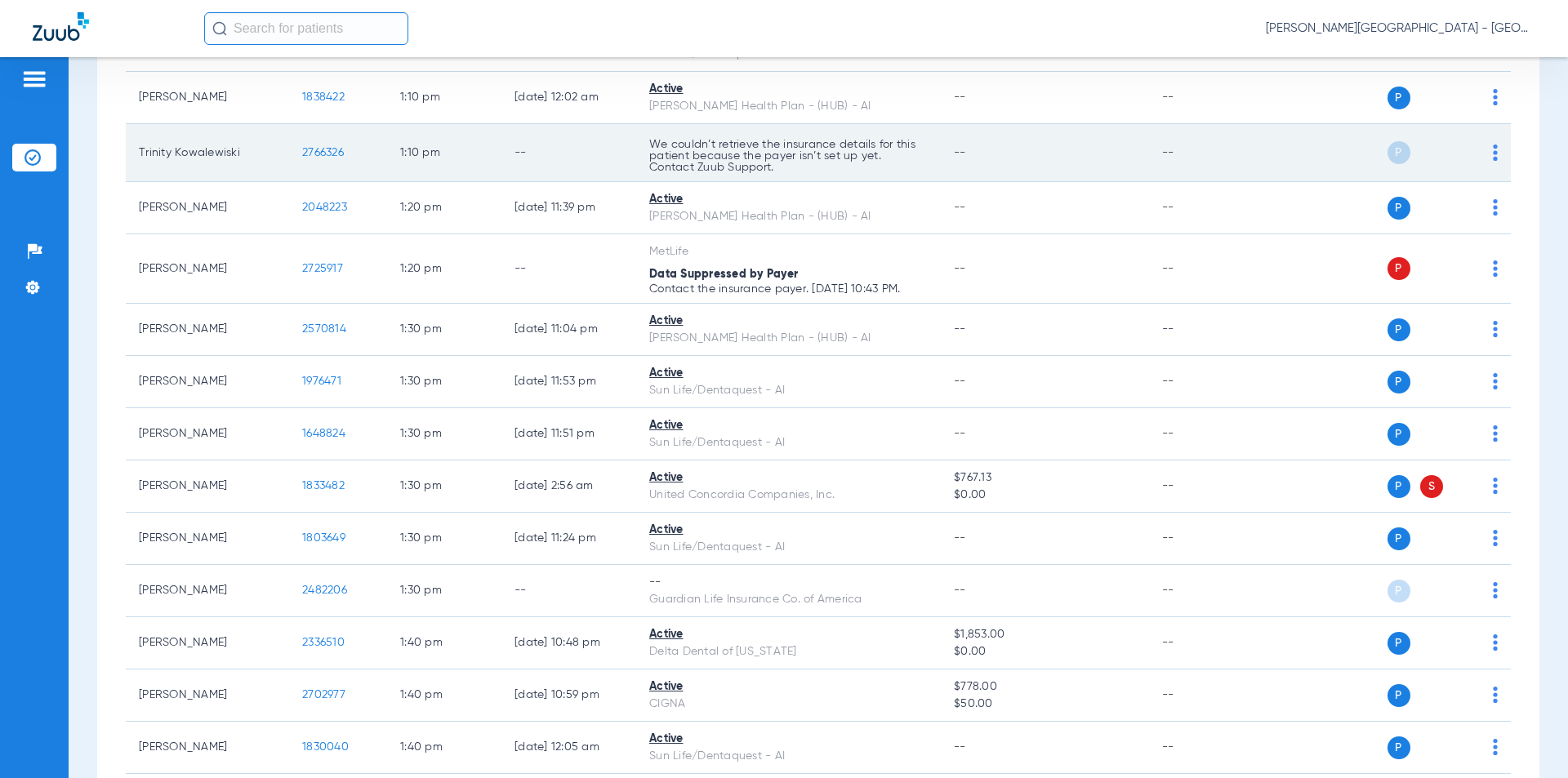
drag, startPoint x: 347, startPoint y: 108, endPoint x: 286, endPoint y: 108, distance: 61.0
click at [286, 124] on tr "Trinity Kowalewiski 2766326 1:10 PM -- We couldn’t retrieve the insurance detai…" at bounding box center [817, 153] width 1385 height 58
copy tr "2766326"
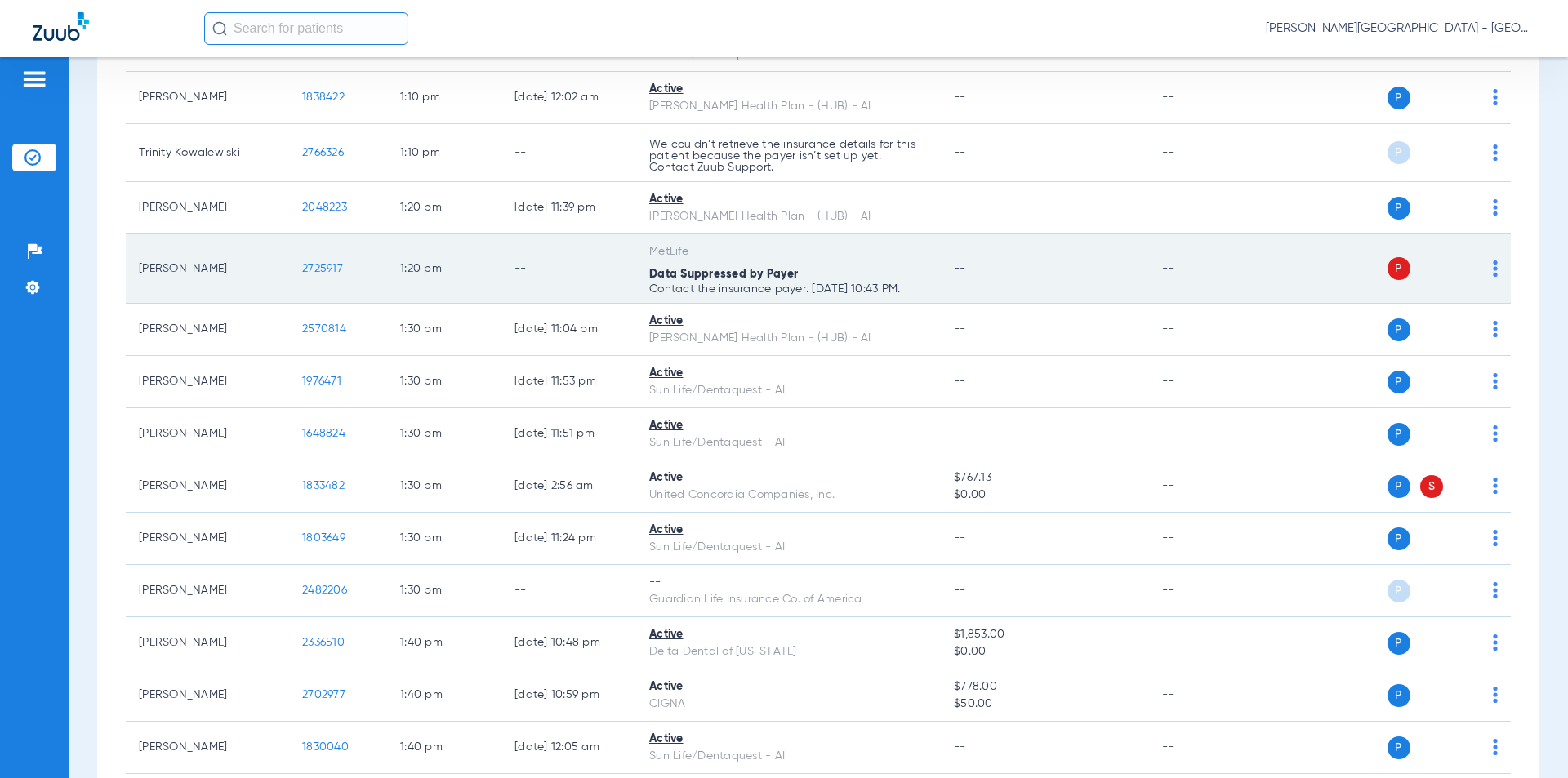
click at [300, 234] on td "2725917" at bounding box center [338, 268] width 98 height 69
copy span "2725917"
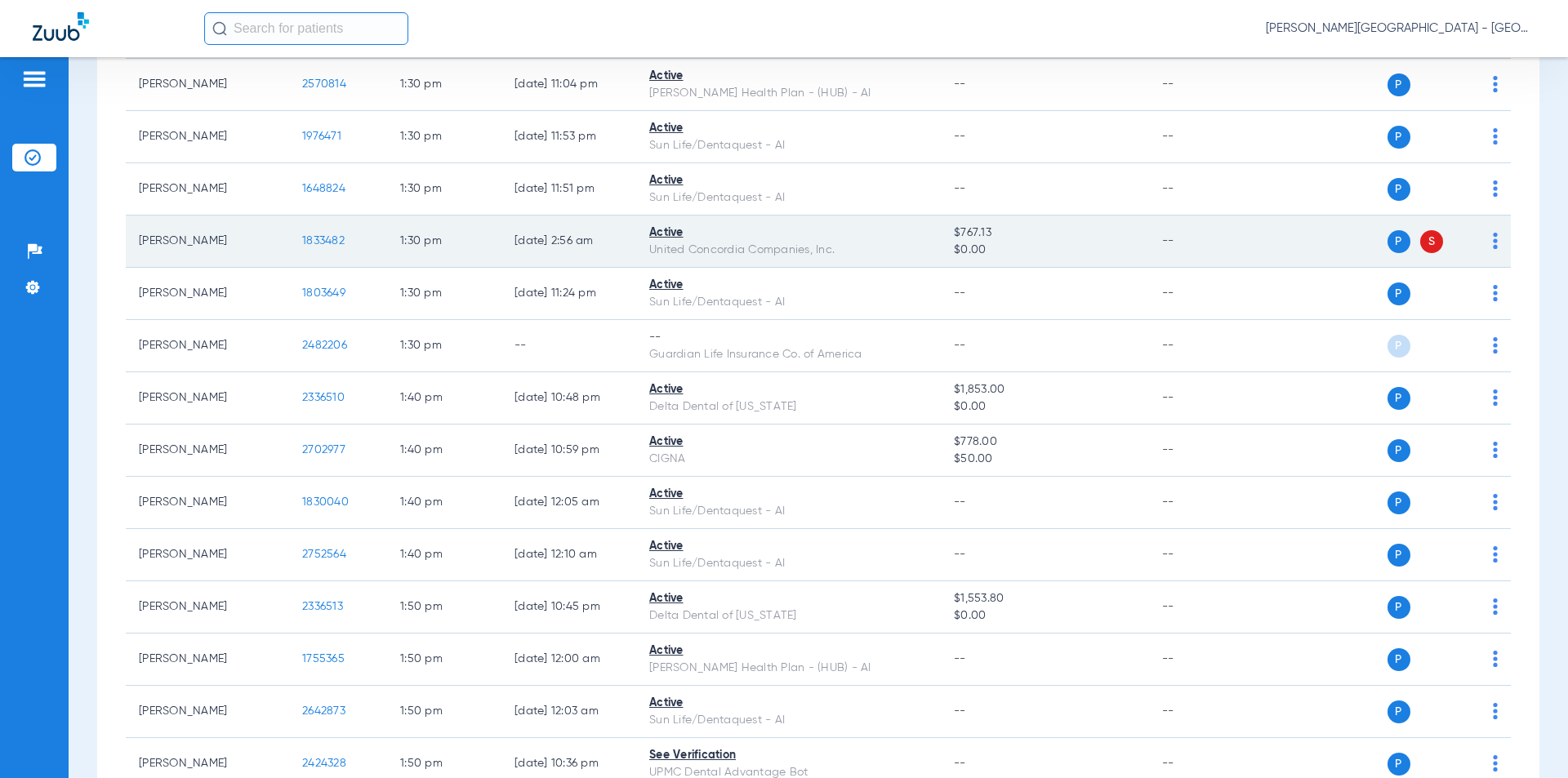
scroll to position [6696, 0]
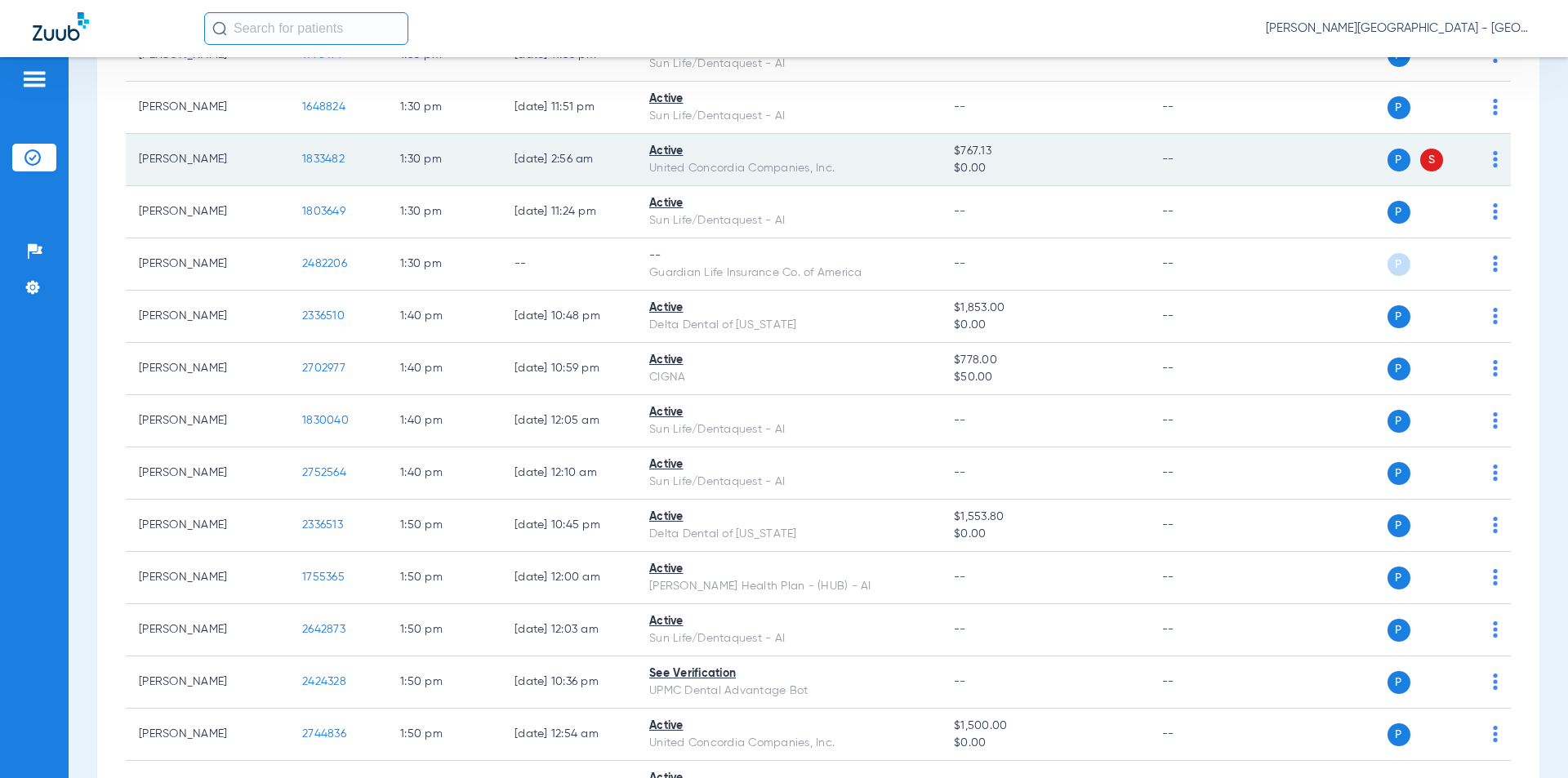
click at [269, 134] on tr "[PERSON_NAME] 1833482 1:30 PM [DATE] 2:56 AM Active United Concordia Companies,…" at bounding box center [817, 160] width 1385 height 52
copy tr "1833482"
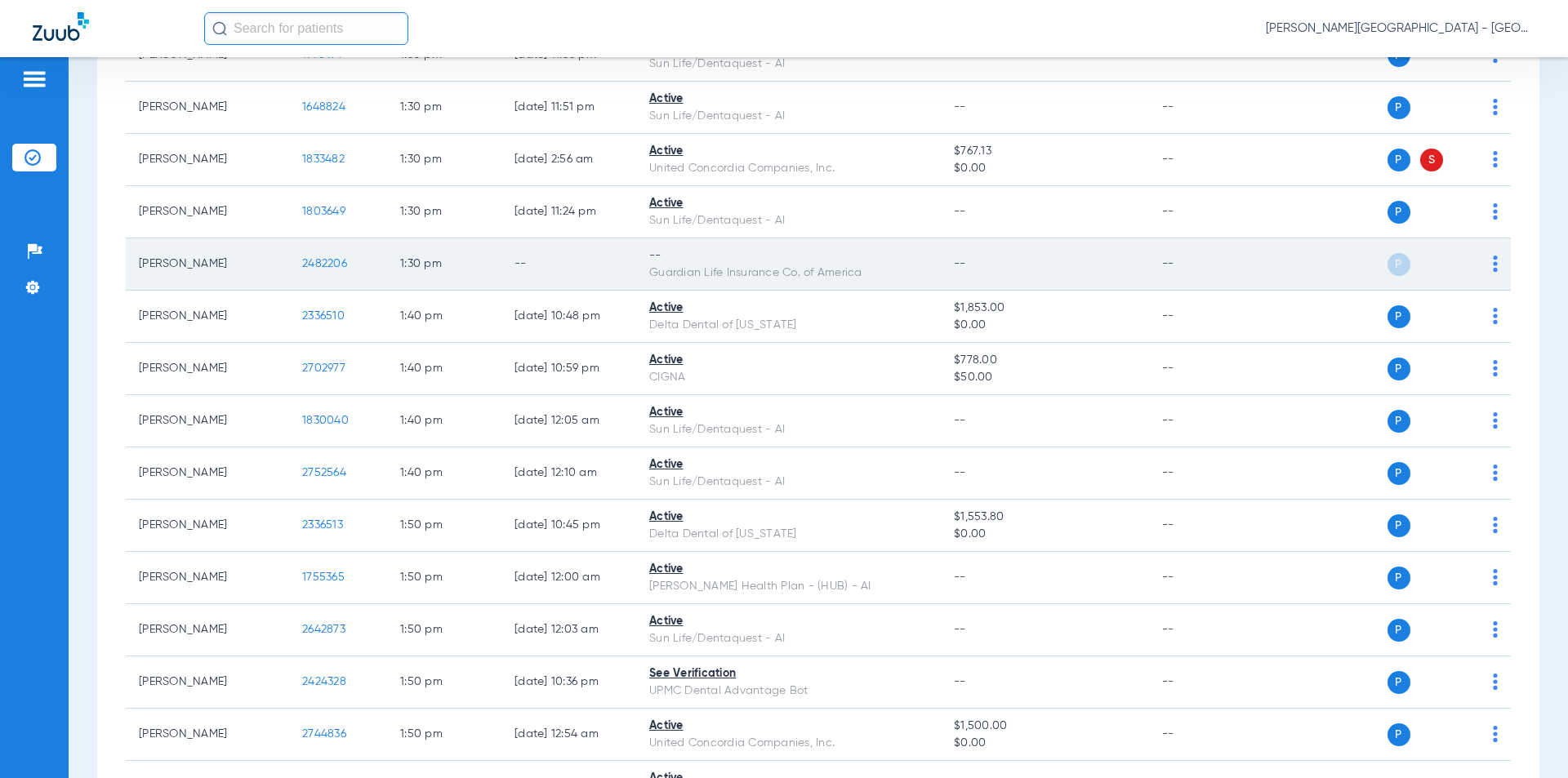
drag, startPoint x: 357, startPoint y: 219, endPoint x: 289, endPoint y: 219, distance: 68.0
click at [289, 239] on td "2482206" at bounding box center [338, 264] width 98 height 52
copy span "2482206"
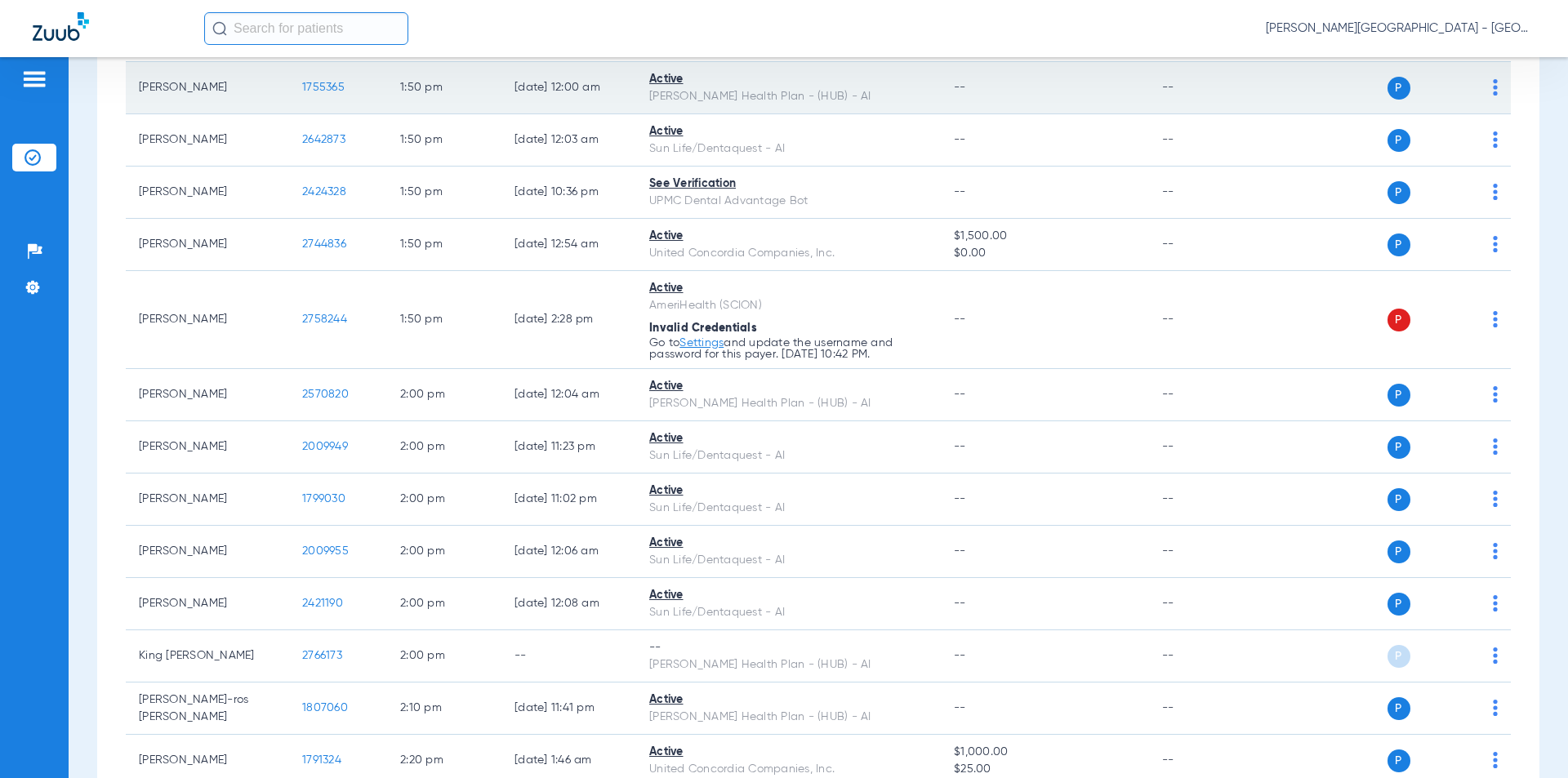
scroll to position [7267, 0]
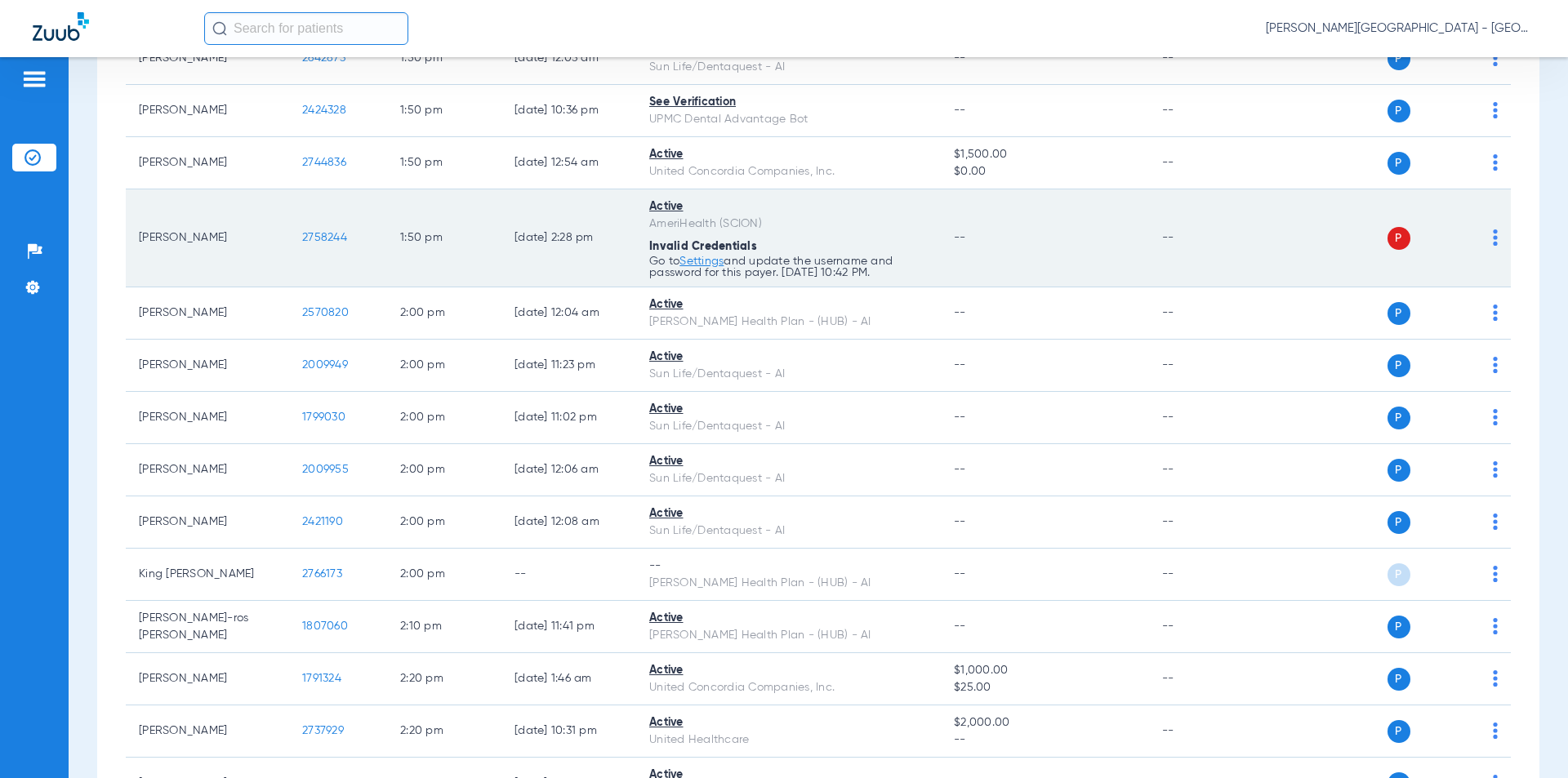
drag, startPoint x: 353, startPoint y: 190, endPoint x: 292, endPoint y: 185, distance: 61.2
click at [292, 190] on td "2758244" at bounding box center [338, 239] width 98 height 98
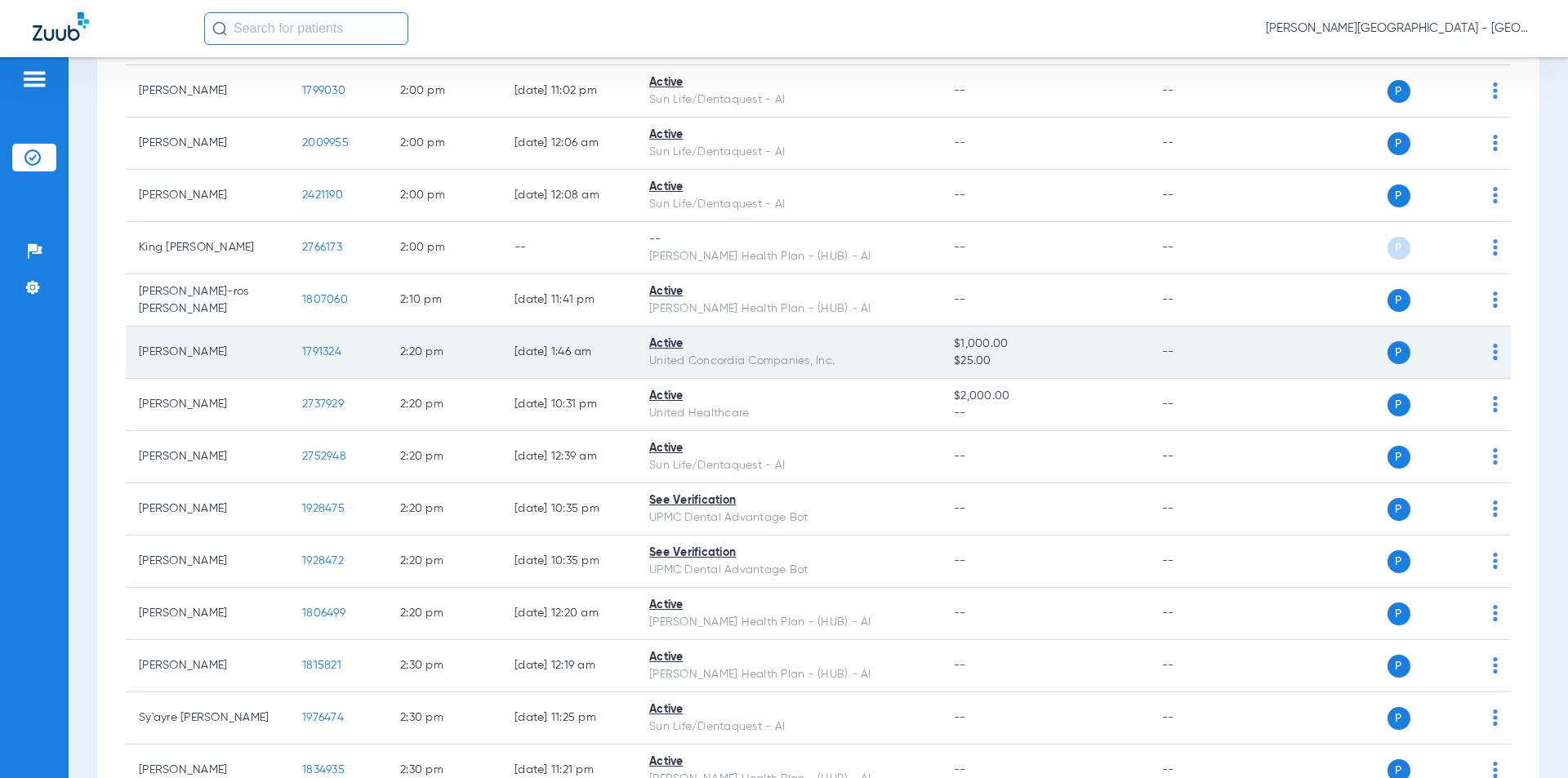
scroll to position [7675, 0]
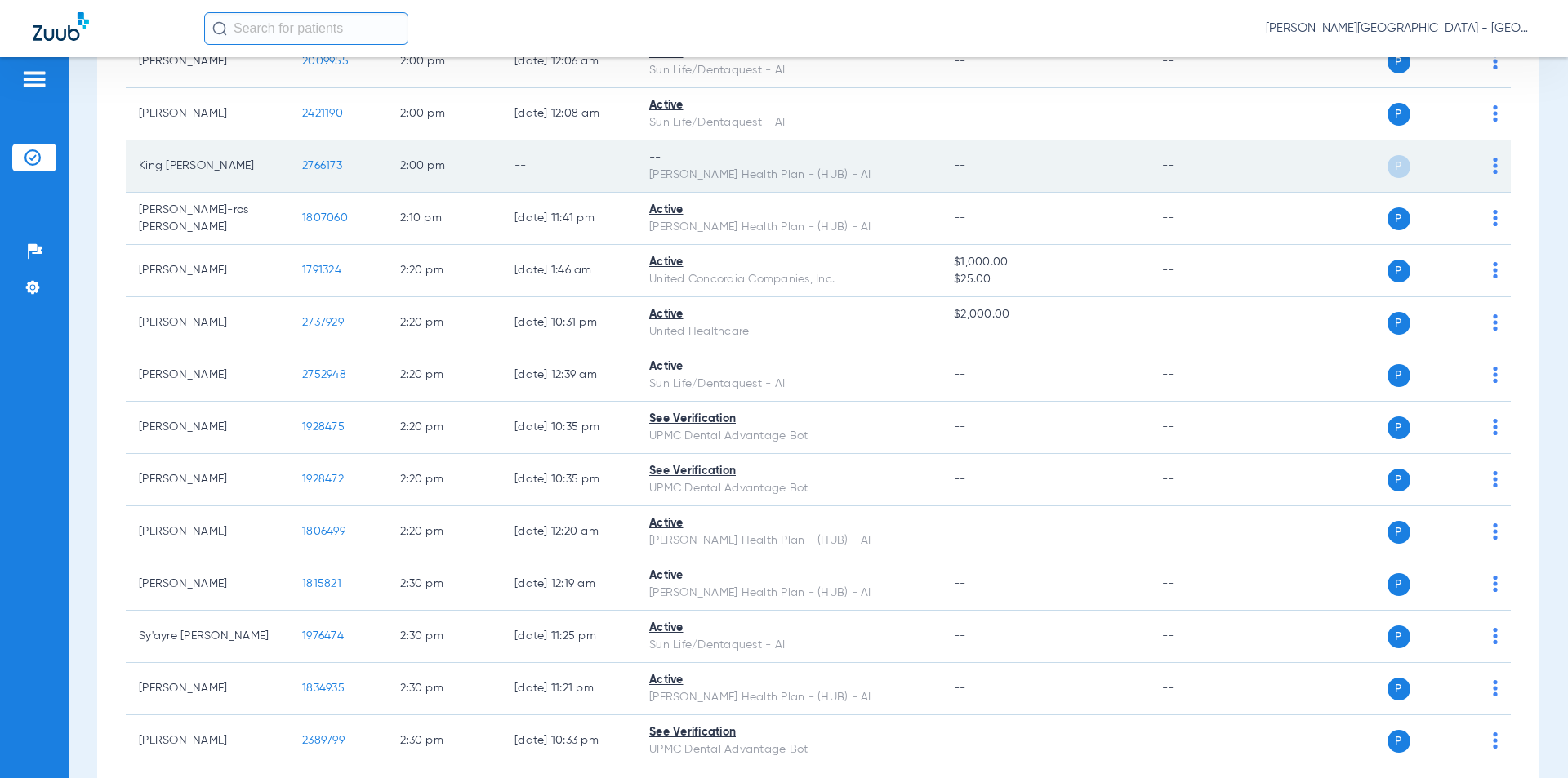
drag, startPoint x: 346, startPoint y: 115, endPoint x: 278, endPoint y: 118, distance: 68.1
click at [278, 141] on tr "King [PERSON_NAME] 2766173 2:00 PM -- -- [PERSON_NAME] Health Plan - (HUB) - AI…" at bounding box center [817, 166] width 1385 height 52
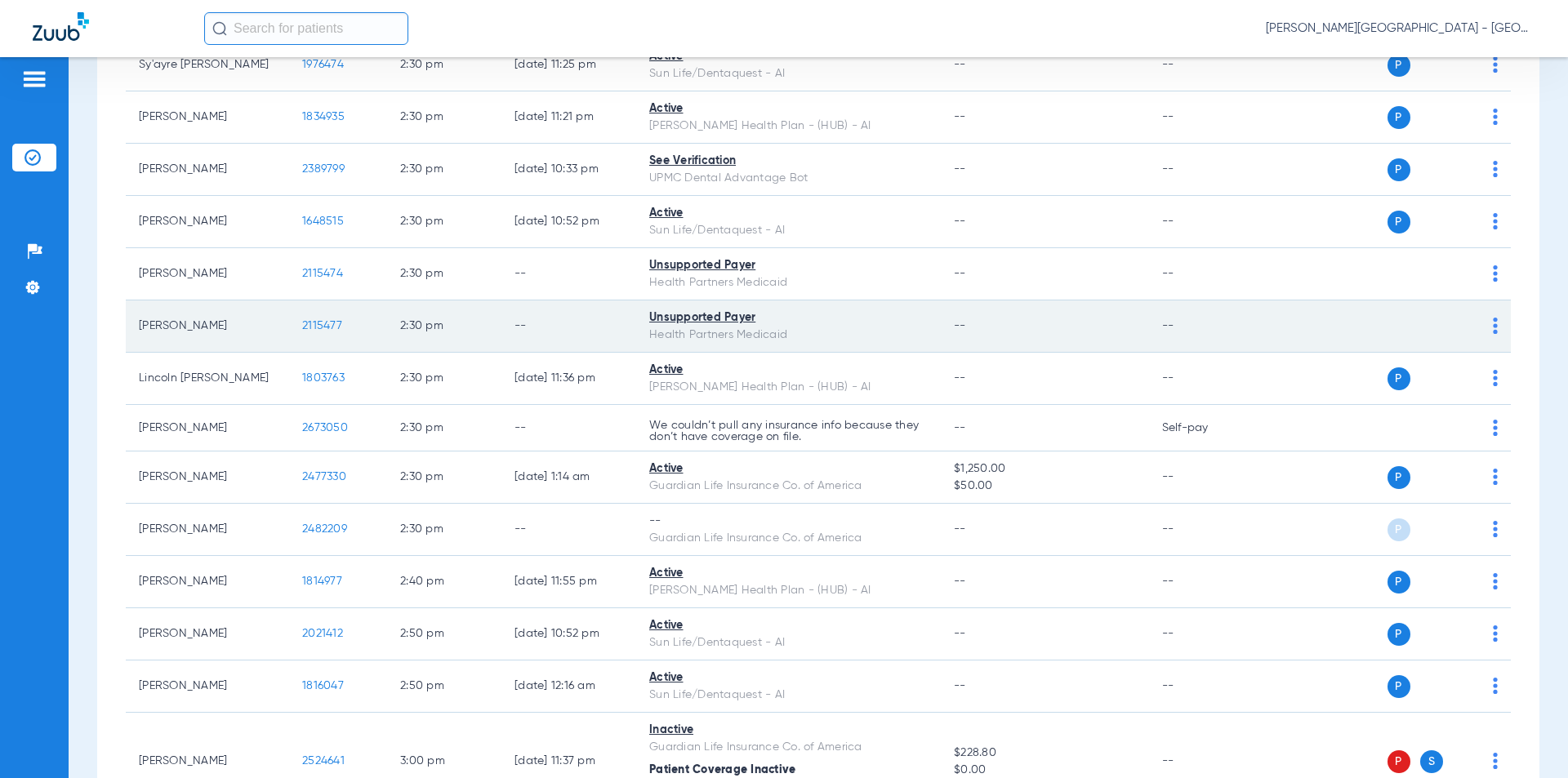
scroll to position [8329, 0]
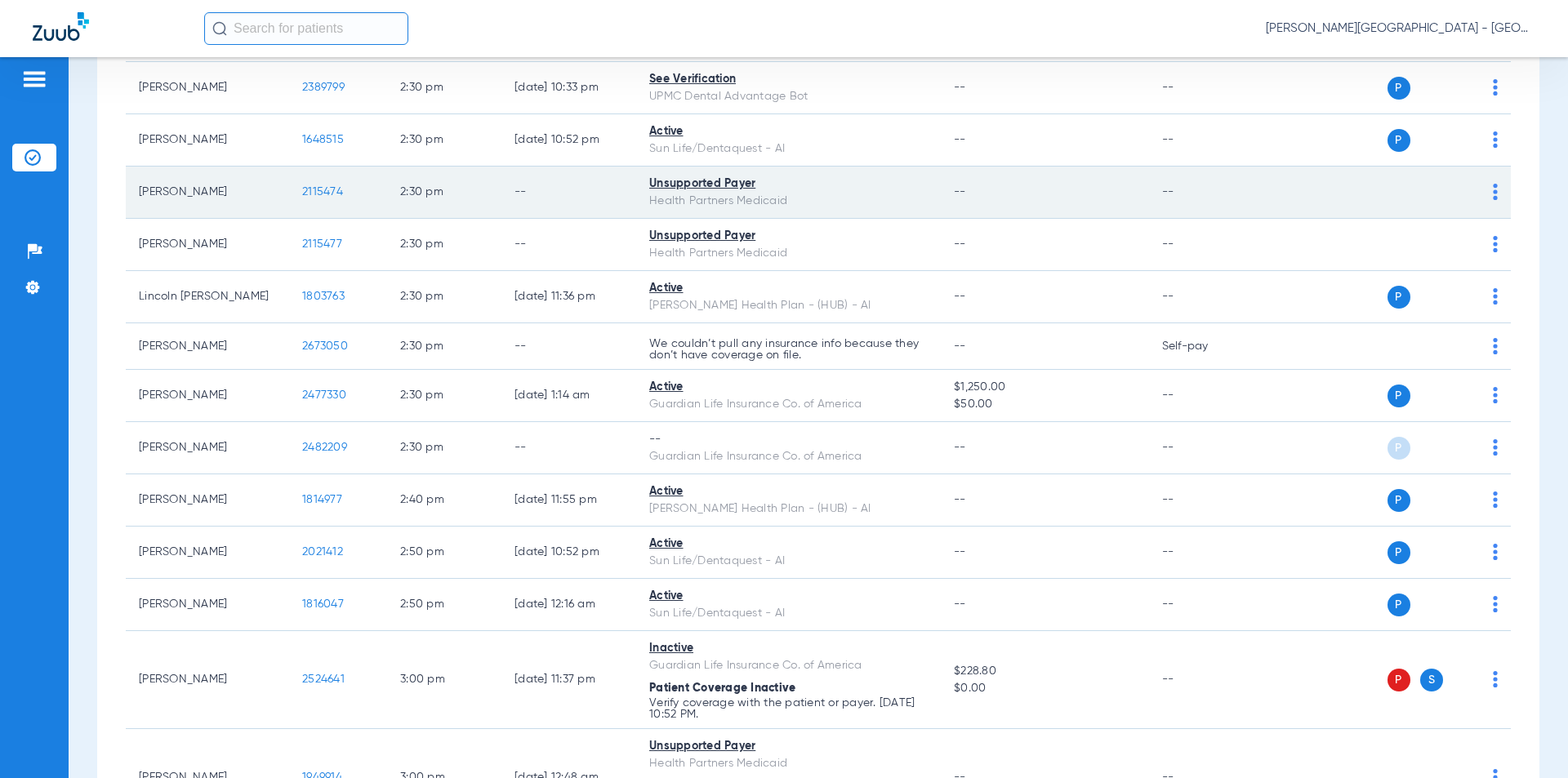
drag, startPoint x: 346, startPoint y: 144, endPoint x: 284, endPoint y: 144, distance: 62.0
click at [284, 166] on tr "[PERSON_NAME] 2115474 2:30 PM -- Unsupported Payer Health Partners Medicaid -- …" at bounding box center [817, 192] width 1385 height 52
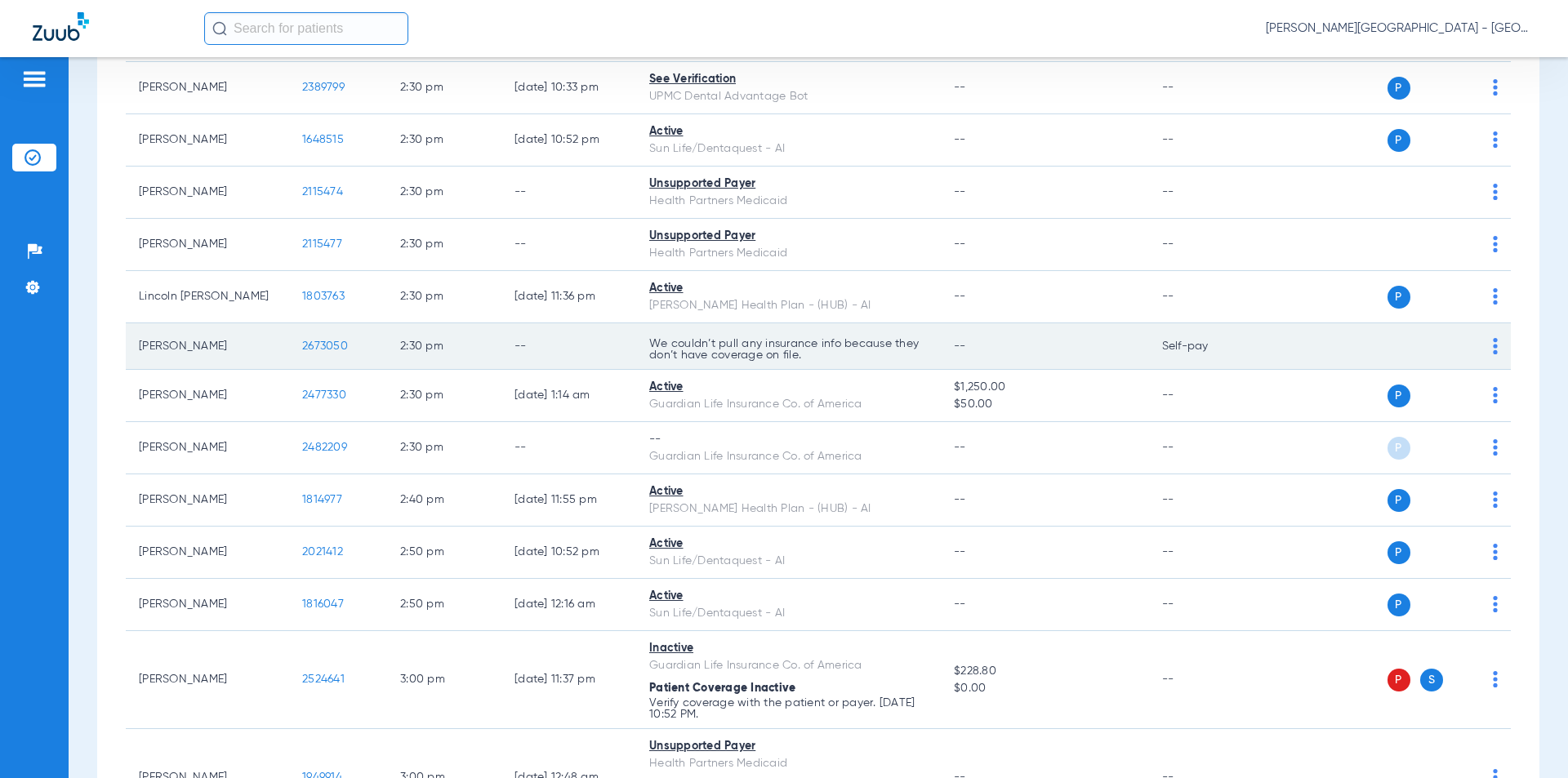
click at [294, 323] on td "2673050" at bounding box center [338, 346] width 98 height 47
click at [279, 323] on td "[PERSON_NAME]" at bounding box center [207, 346] width 163 height 47
click at [294, 323] on td "2673050" at bounding box center [338, 346] width 98 height 47
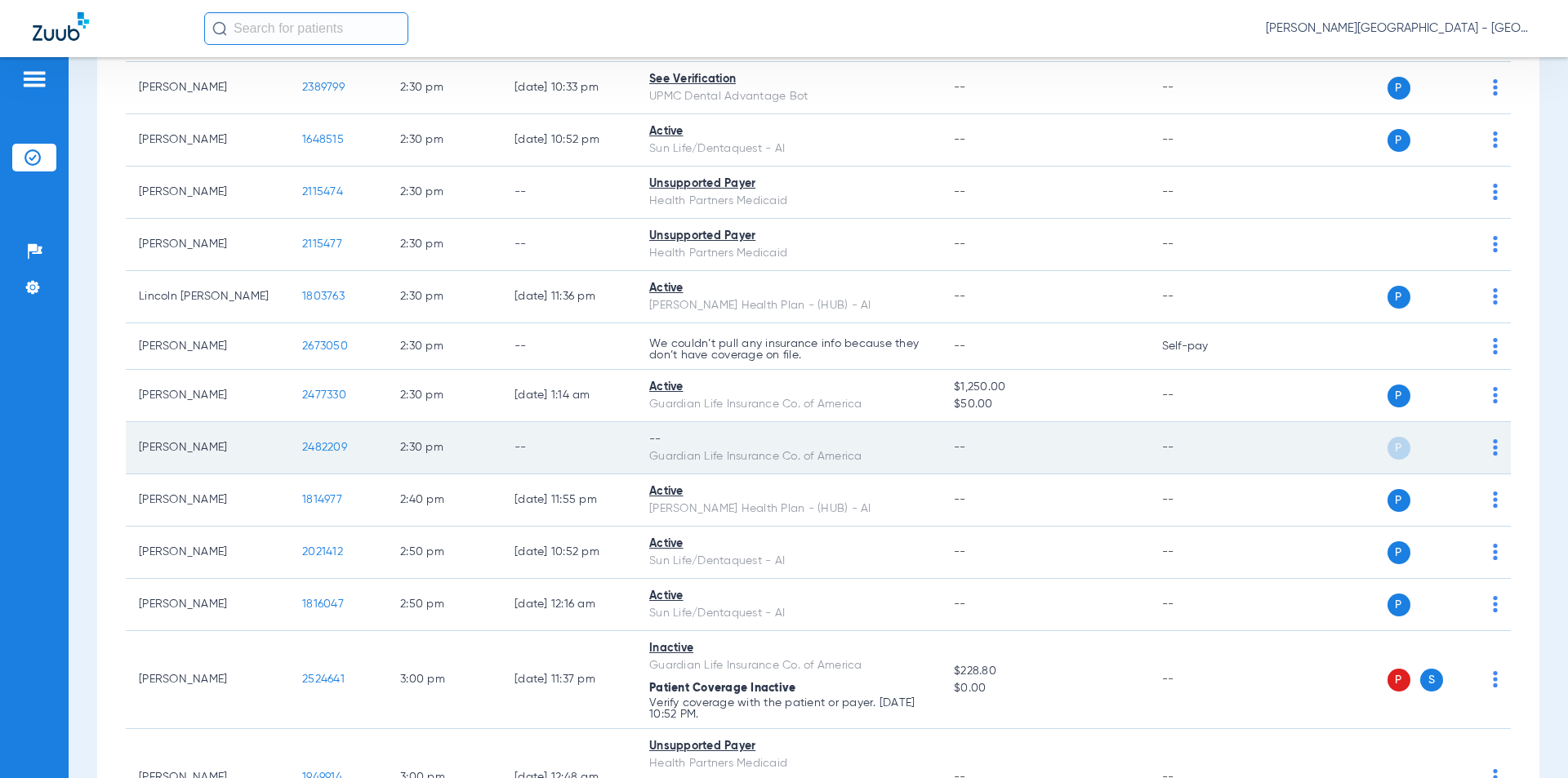
drag, startPoint x: 357, startPoint y: 402, endPoint x: 313, endPoint y: 394, distance: 44.7
click at [296, 422] on td "2482209" at bounding box center [338, 447] width 98 height 52
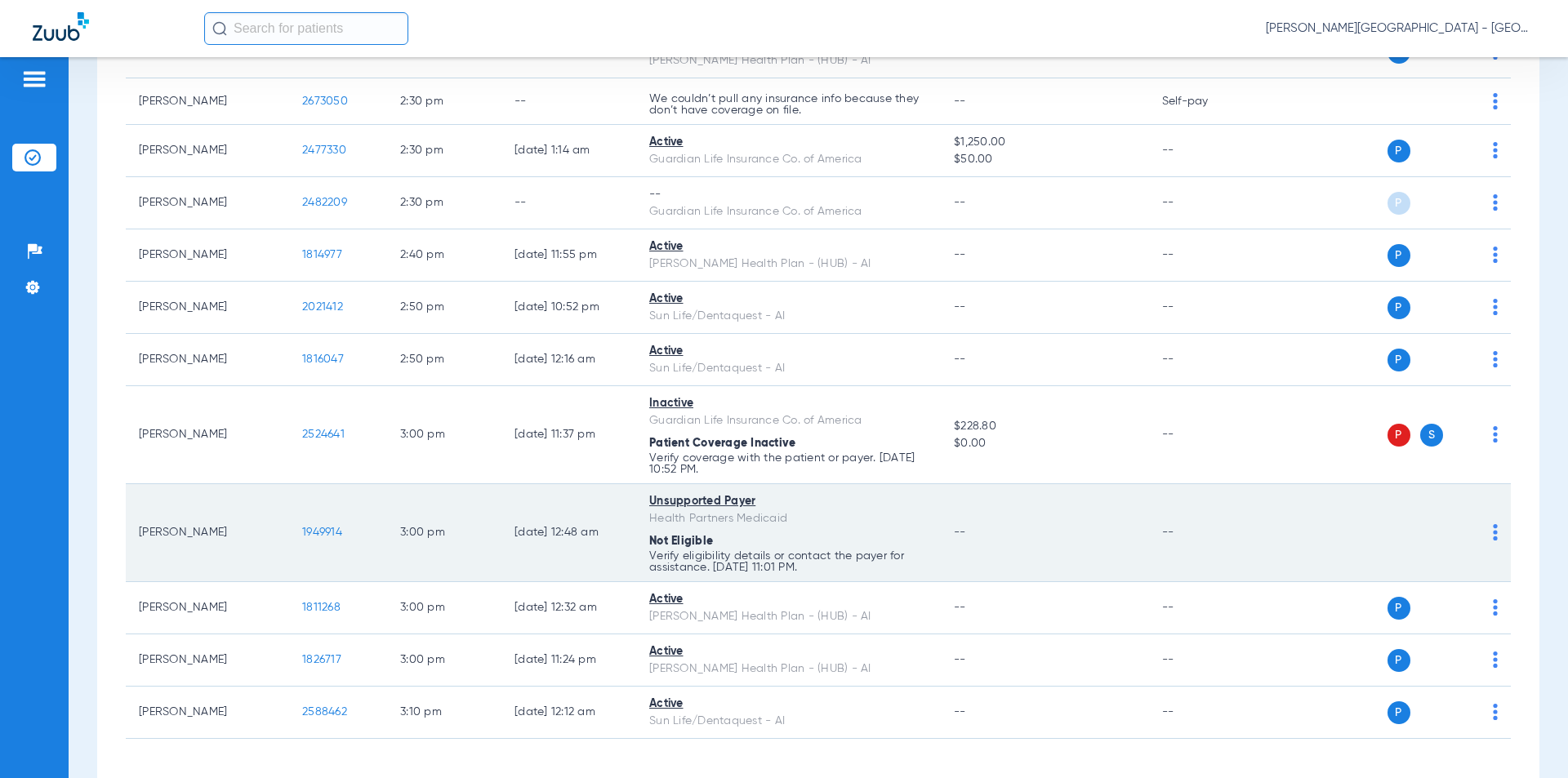
scroll to position [8587, 0]
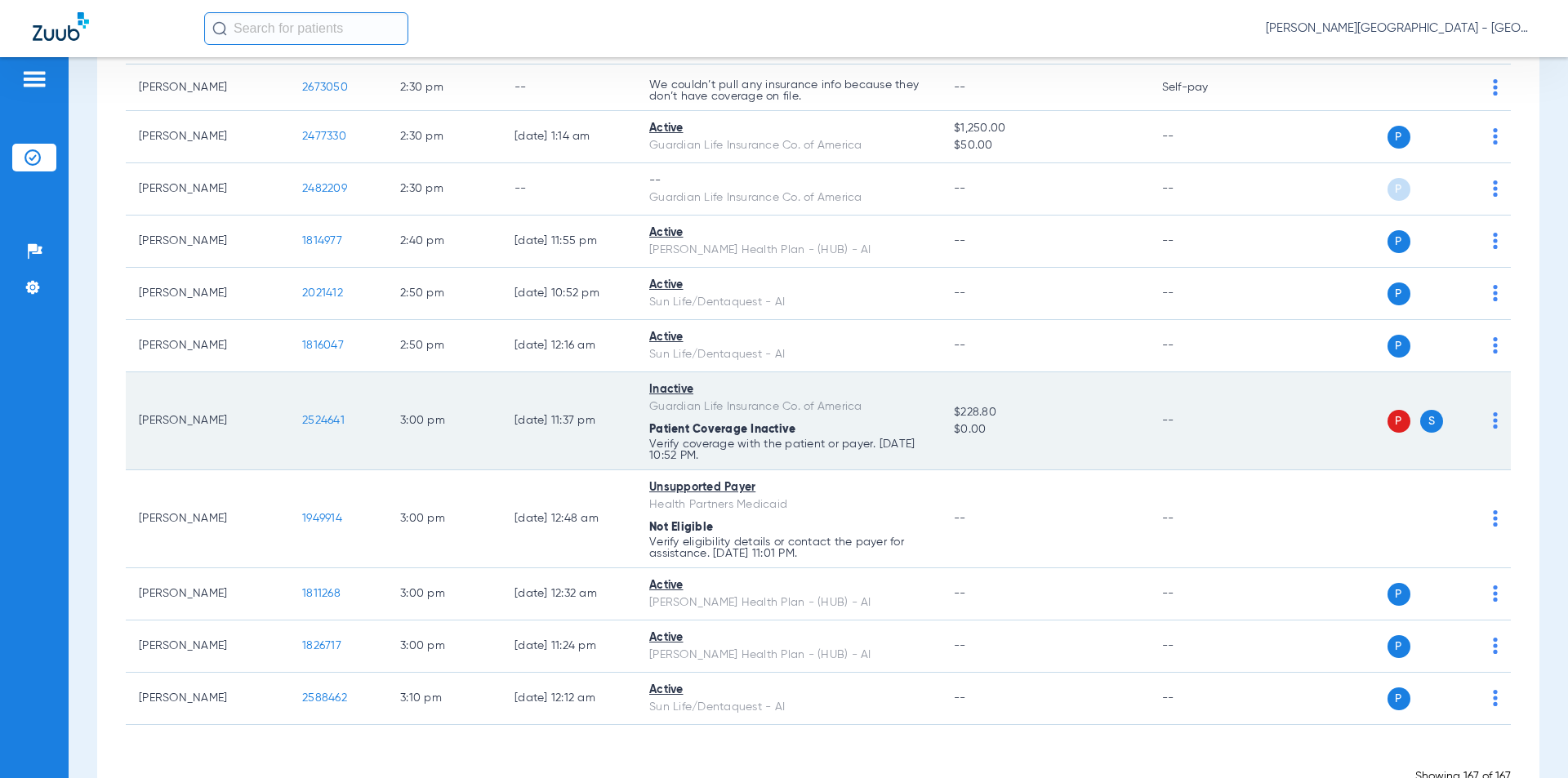
drag, startPoint x: 351, startPoint y: 369, endPoint x: 308, endPoint y: 369, distance: 43.0
click at [245, 372] on tr "[PERSON_NAME] 2524641 3:00 PM [DATE] 11:37 PM Inactive Guardian Life Insurance …" at bounding box center [817, 421] width 1385 height 98
